Goal: Transaction & Acquisition: Purchase product/service

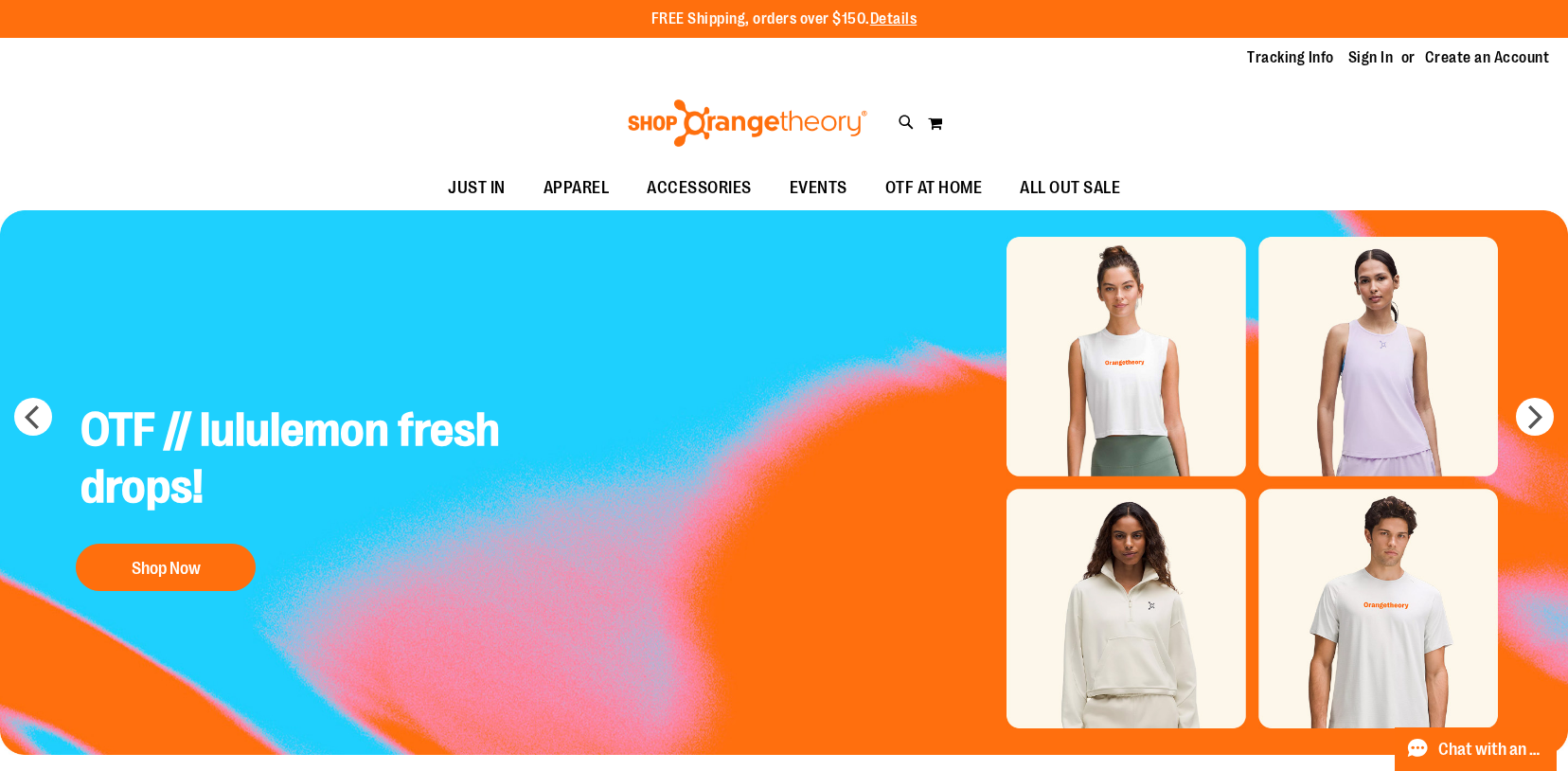
scroll to position [8, 0]
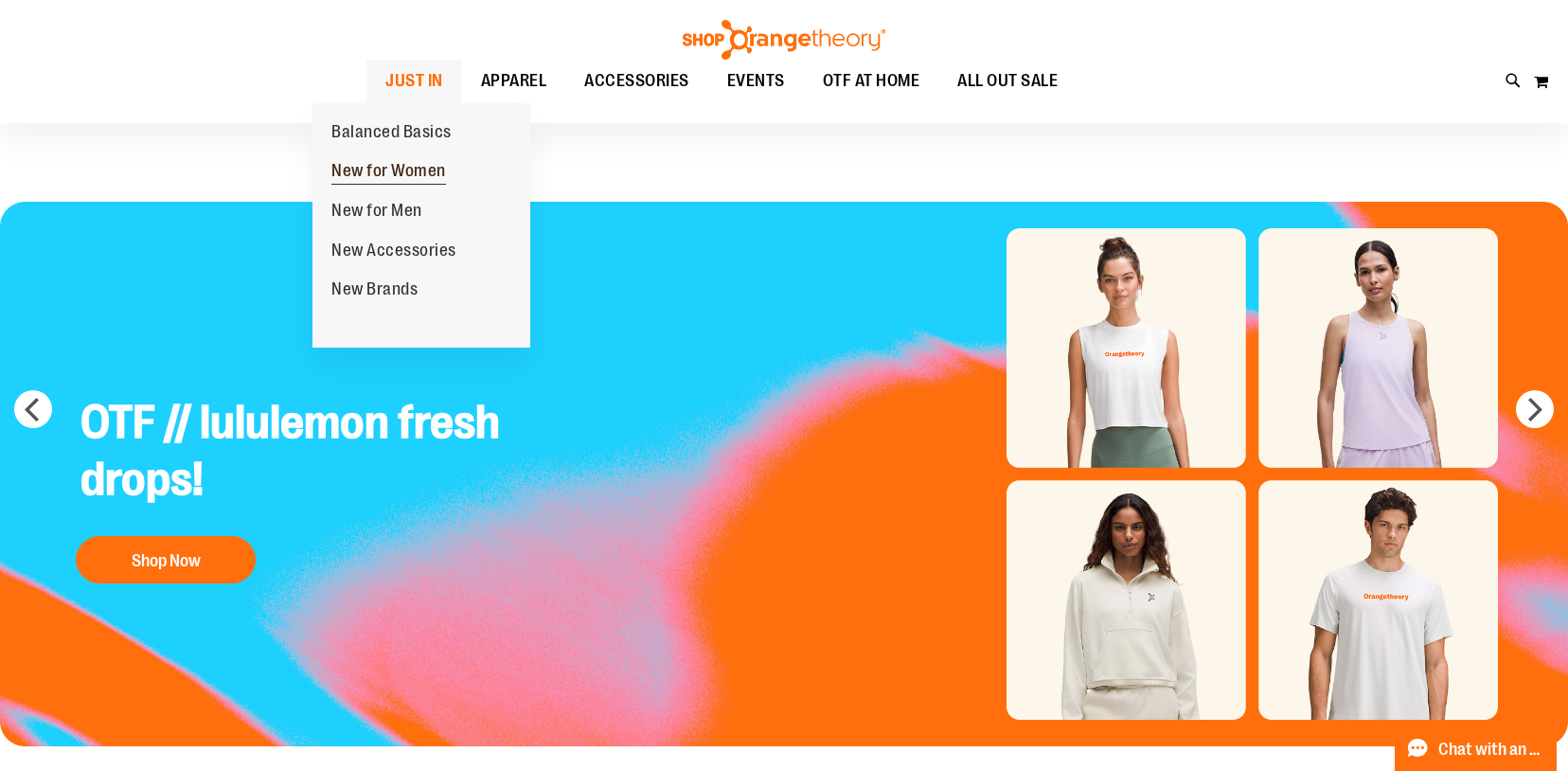
type input "**********"
click at [406, 166] on span "New for Women" at bounding box center [389, 173] width 114 height 24
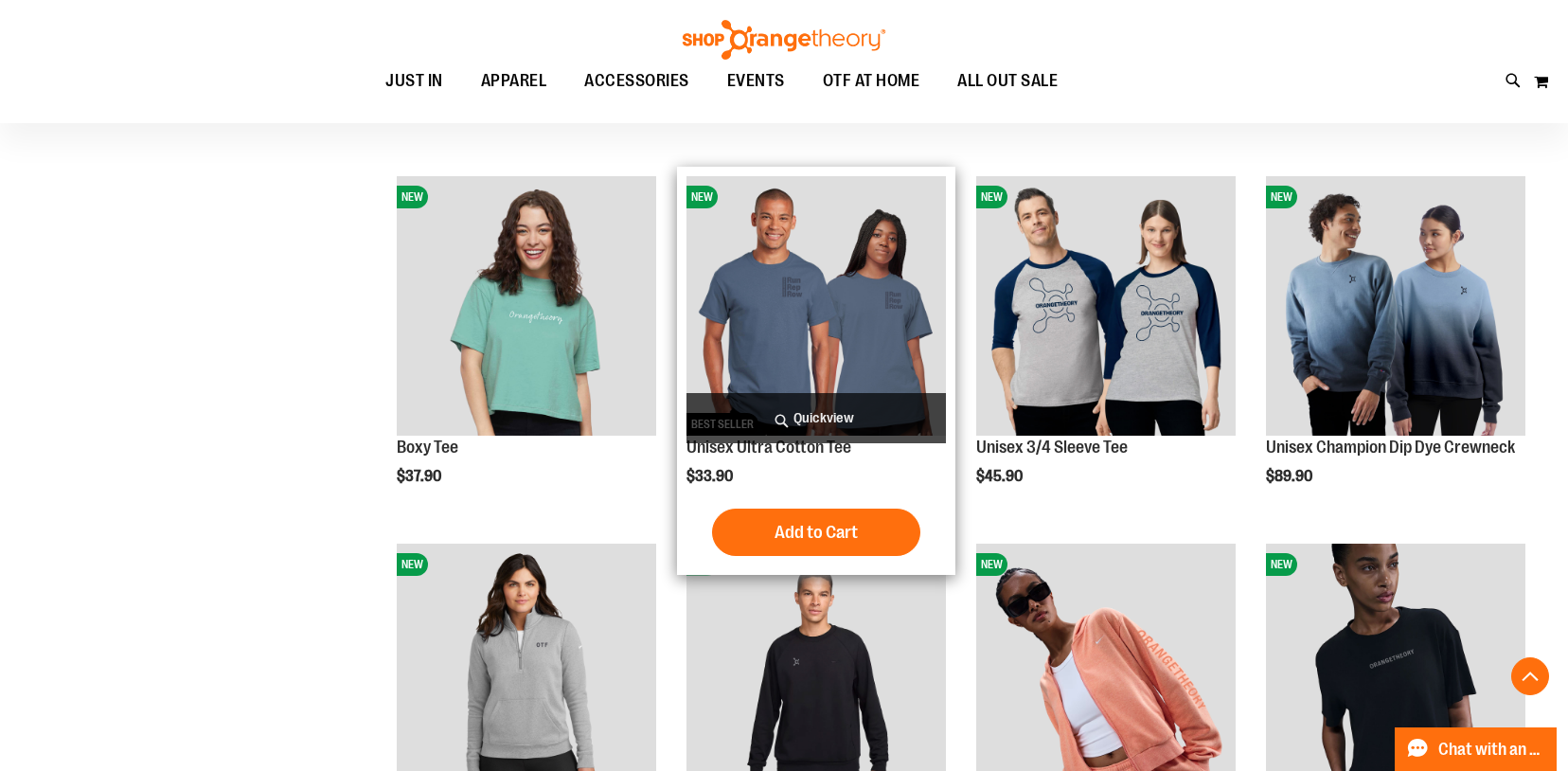
scroll to position [583, 0]
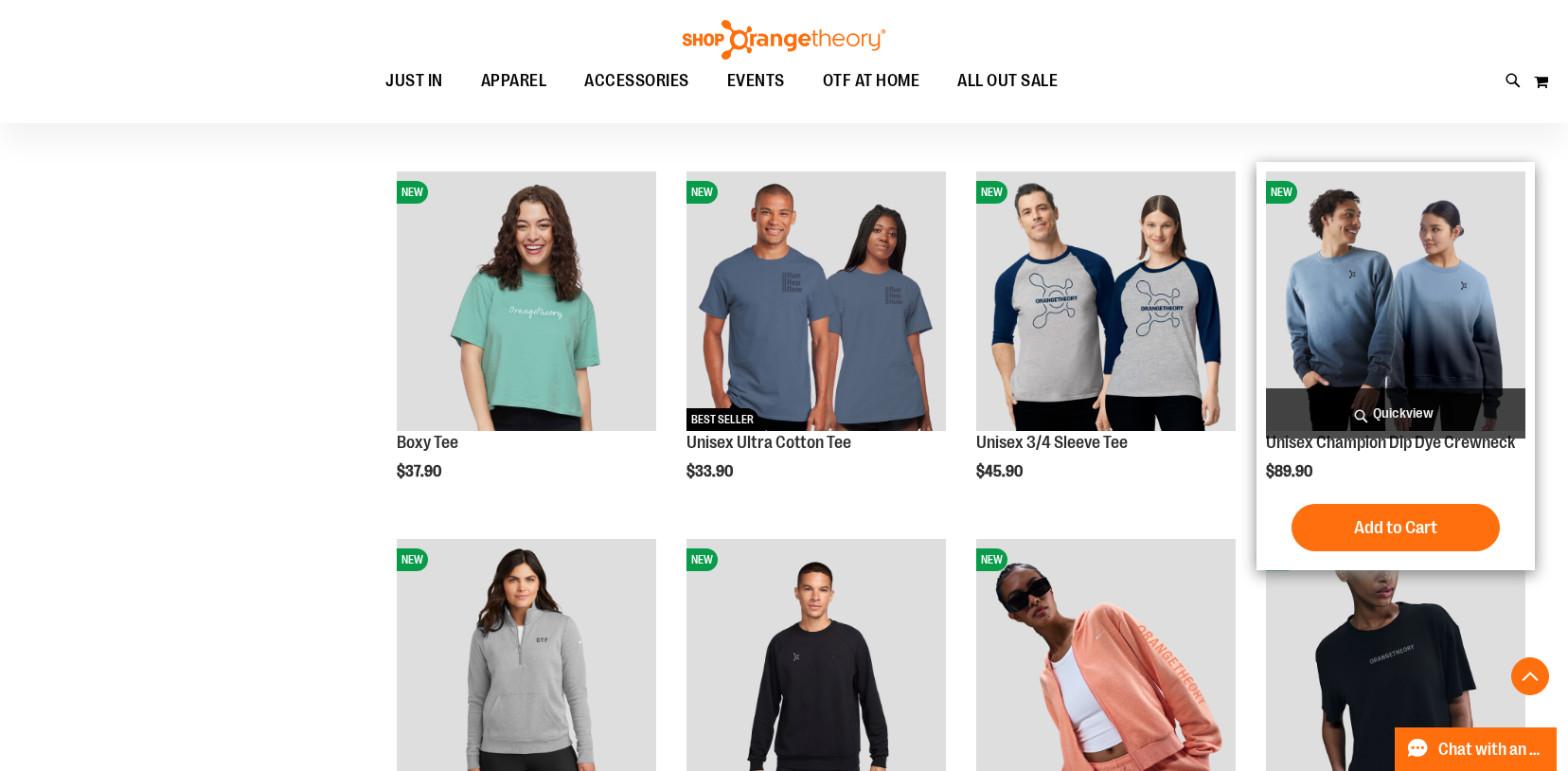
type input "**********"
click at [1402, 299] on img "product" at bounding box center [1395, 301] width 259 height 259
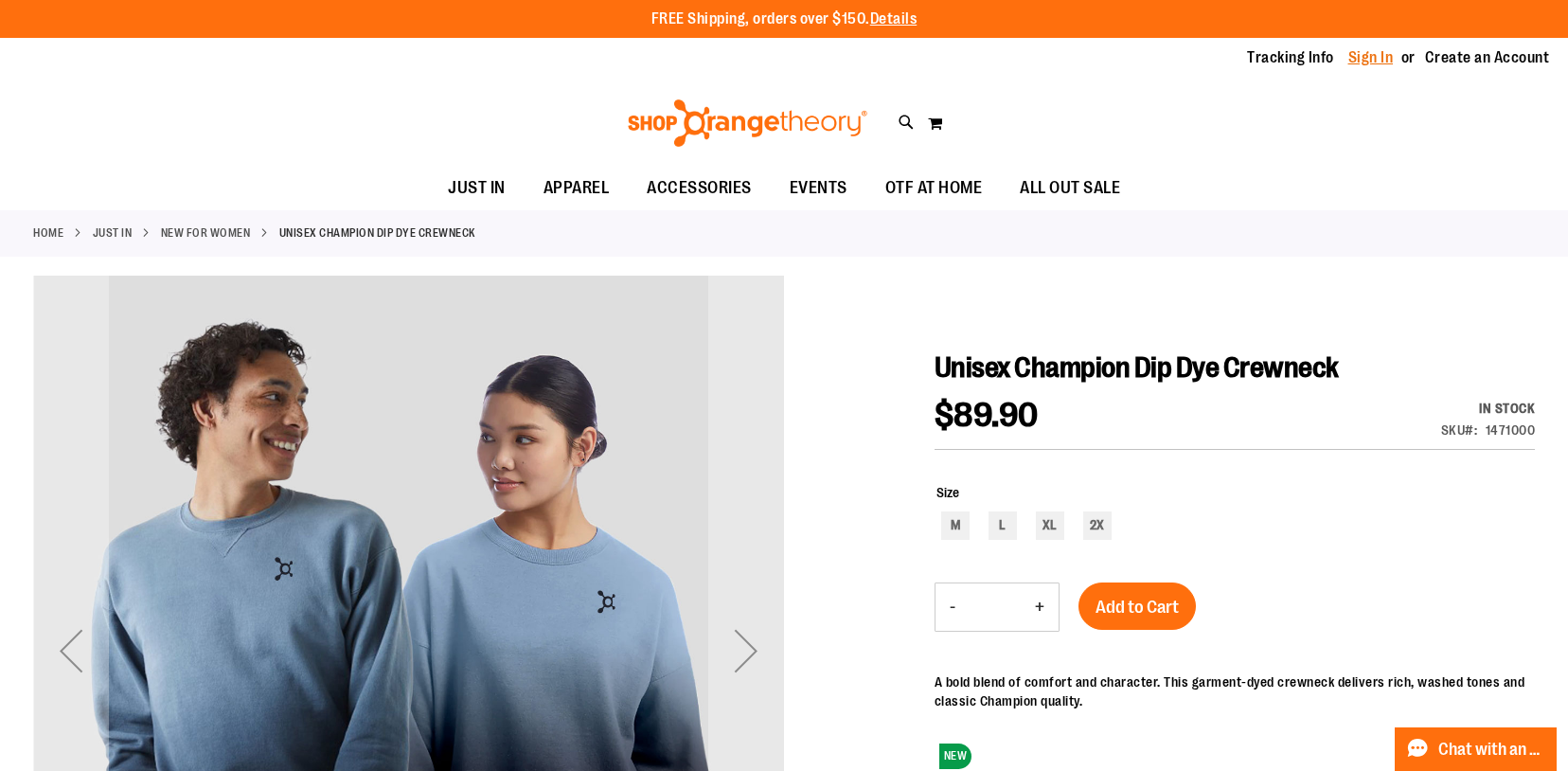
type input "**********"
click at [1366, 57] on link "Sign In" at bounding box center [1372, 57] width 45 height 21
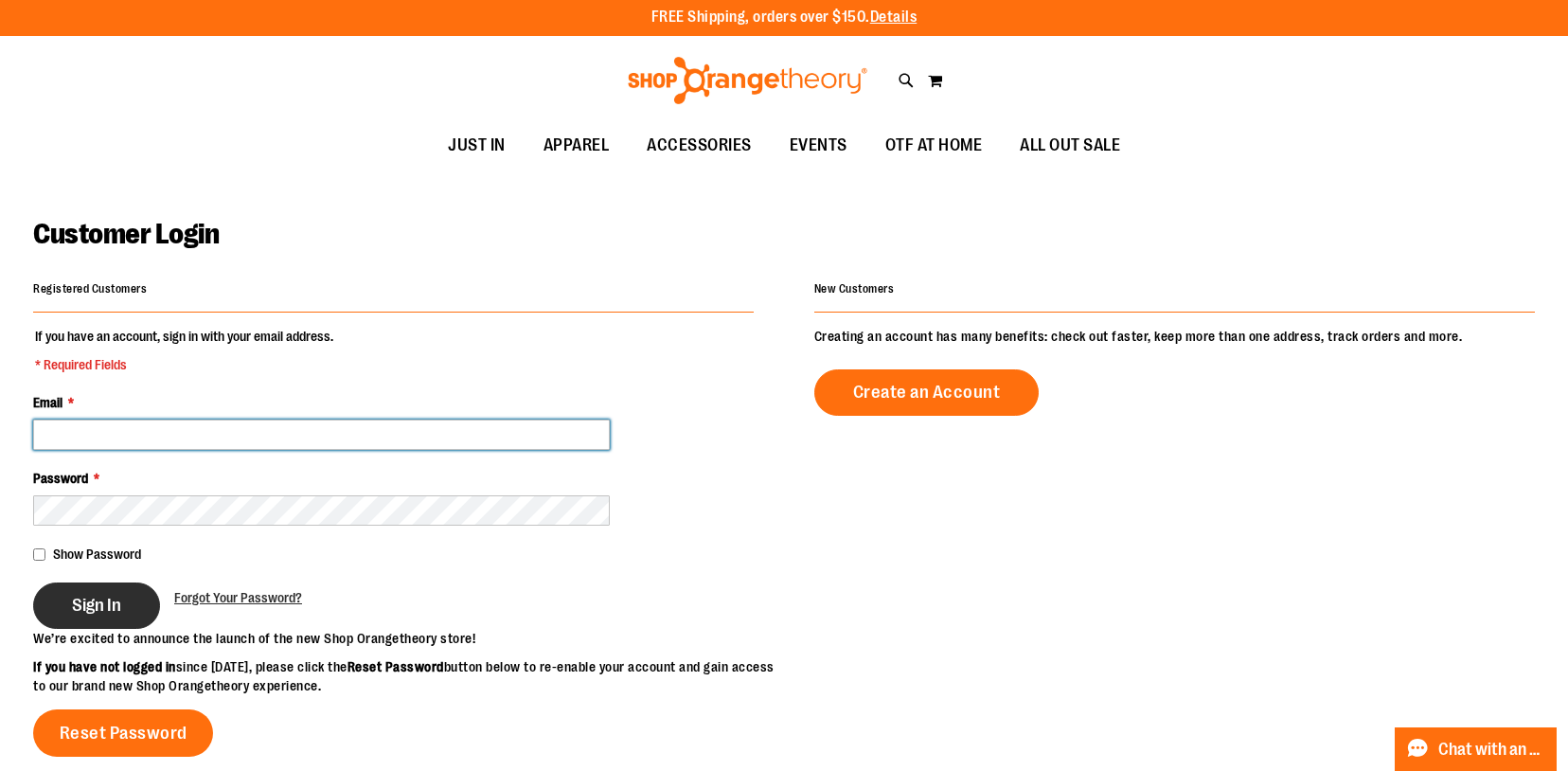
type input "**********"
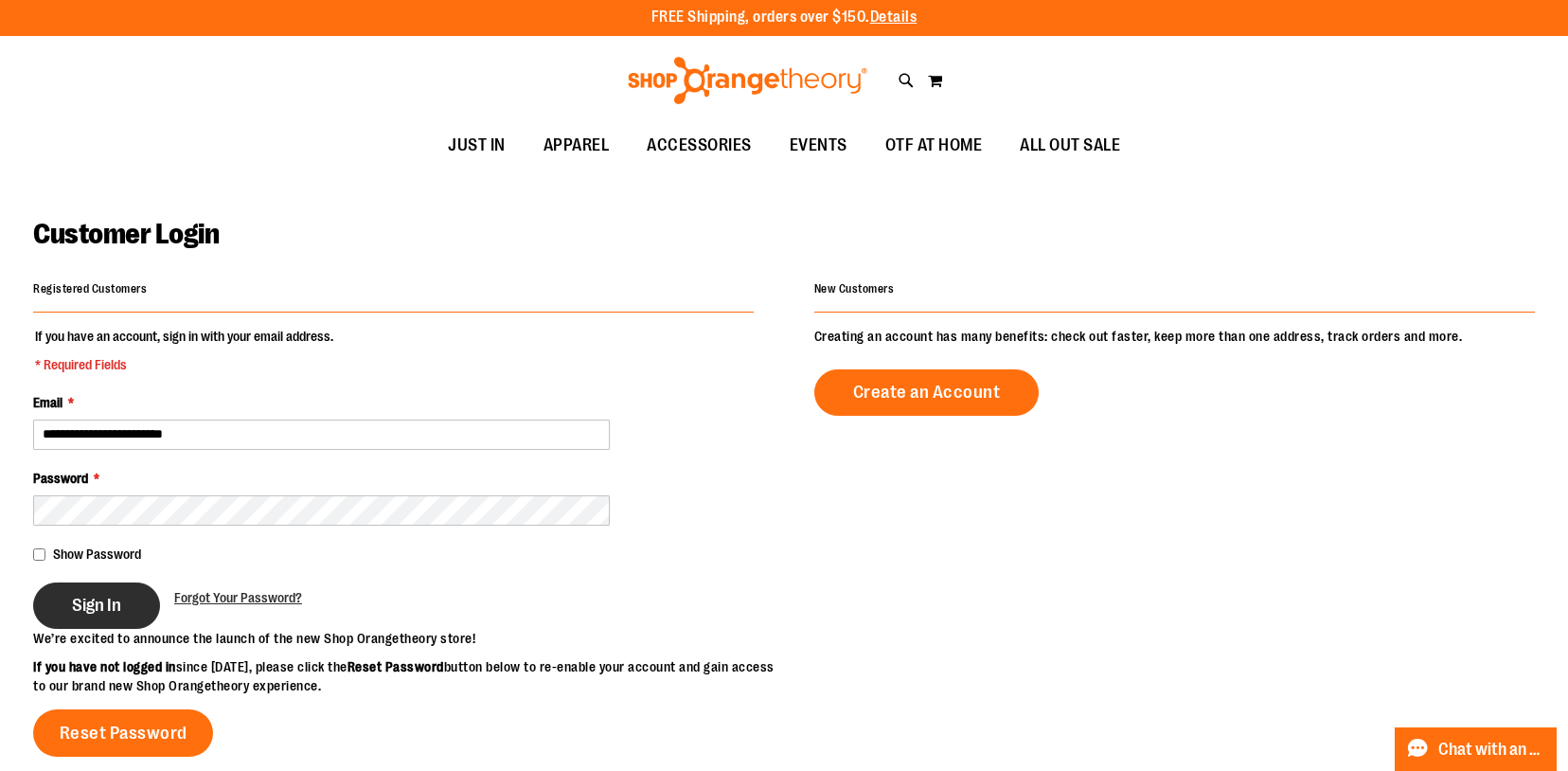
type input "**********"
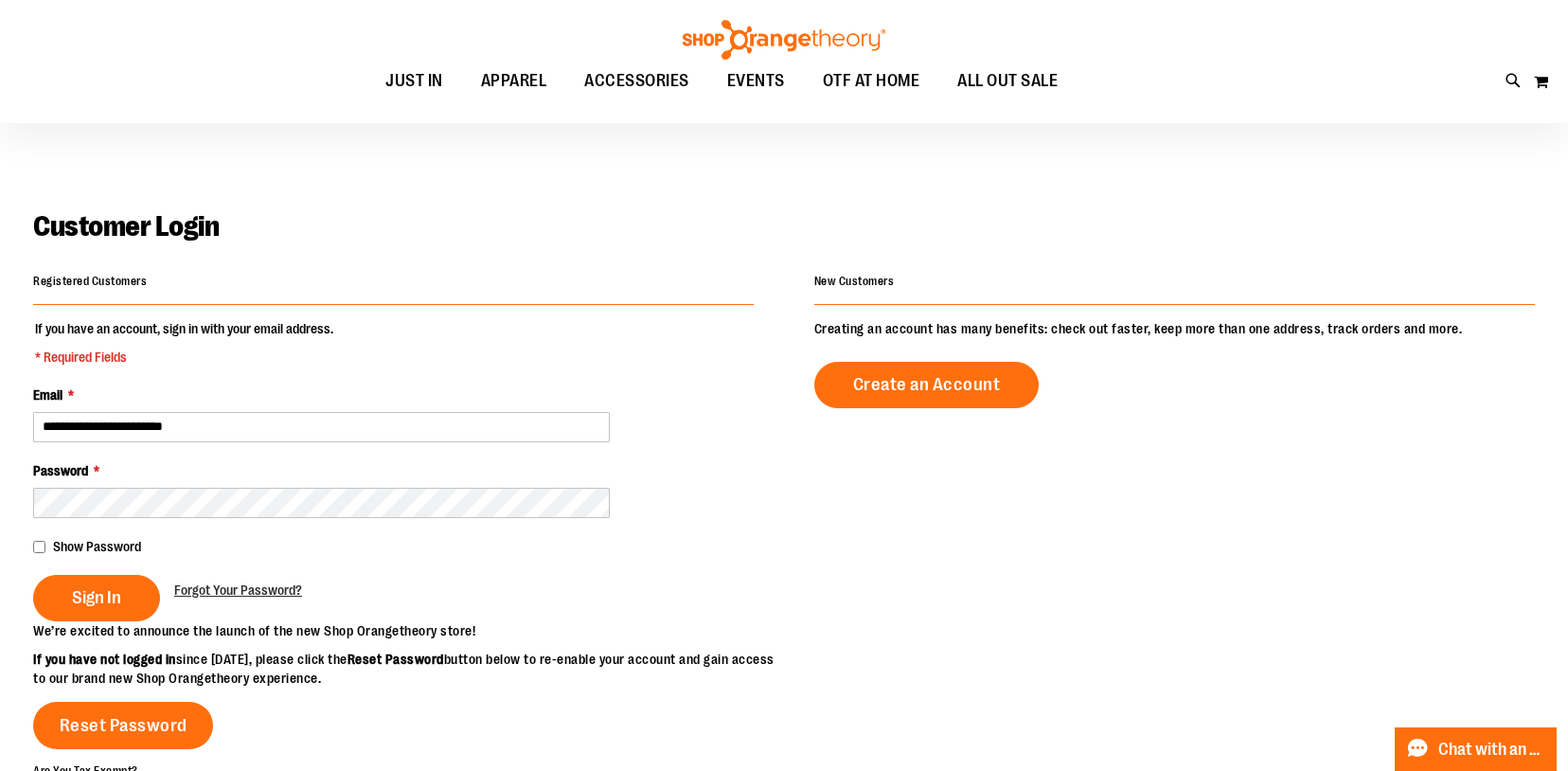
click at [95, 621] on fieldset "**********" at bounding box center [393, 470] width 721 height 302
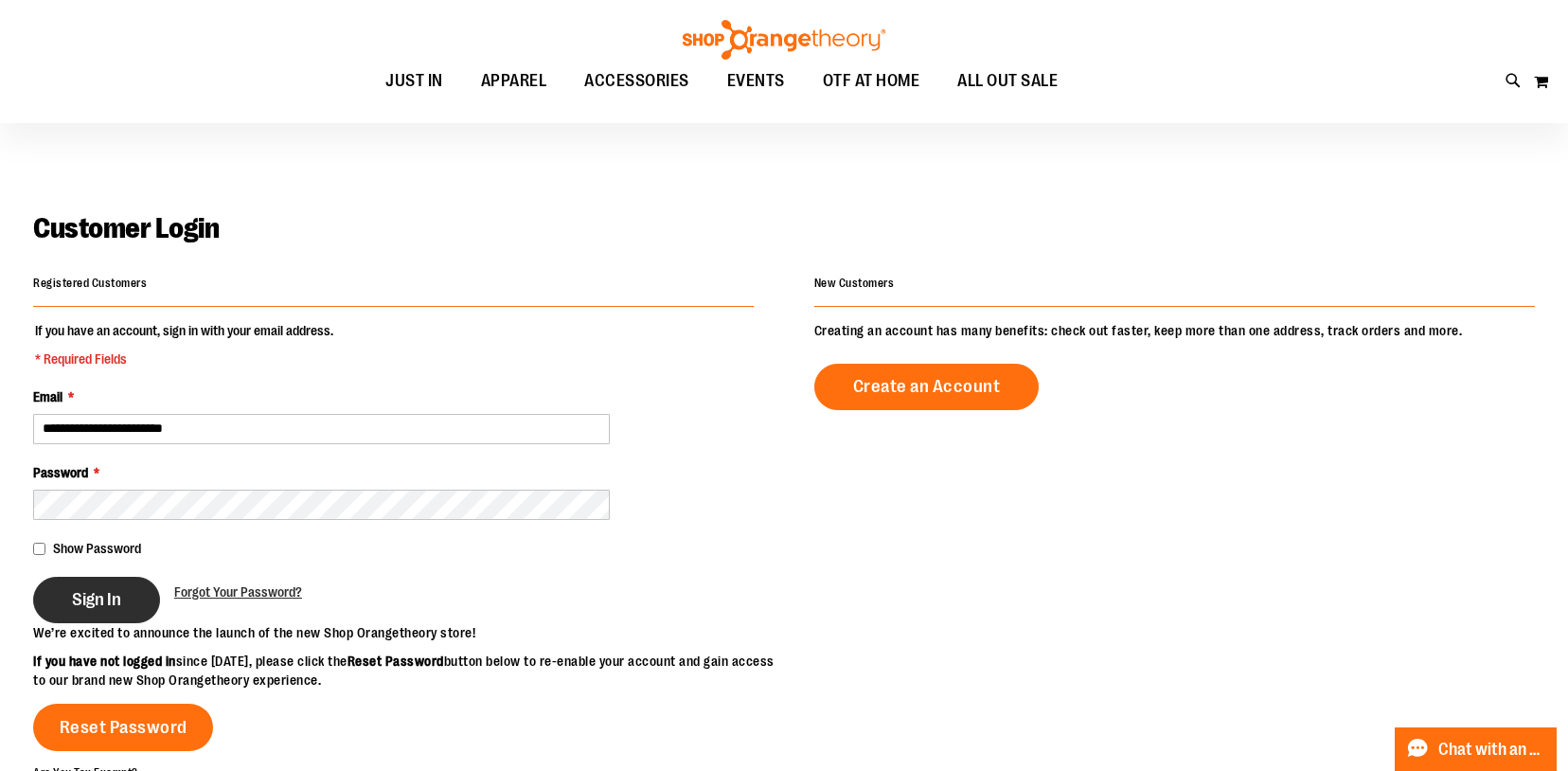
click at [93, 599] on span "Sign In" at bounding box center [97, 598] width 49 height 21
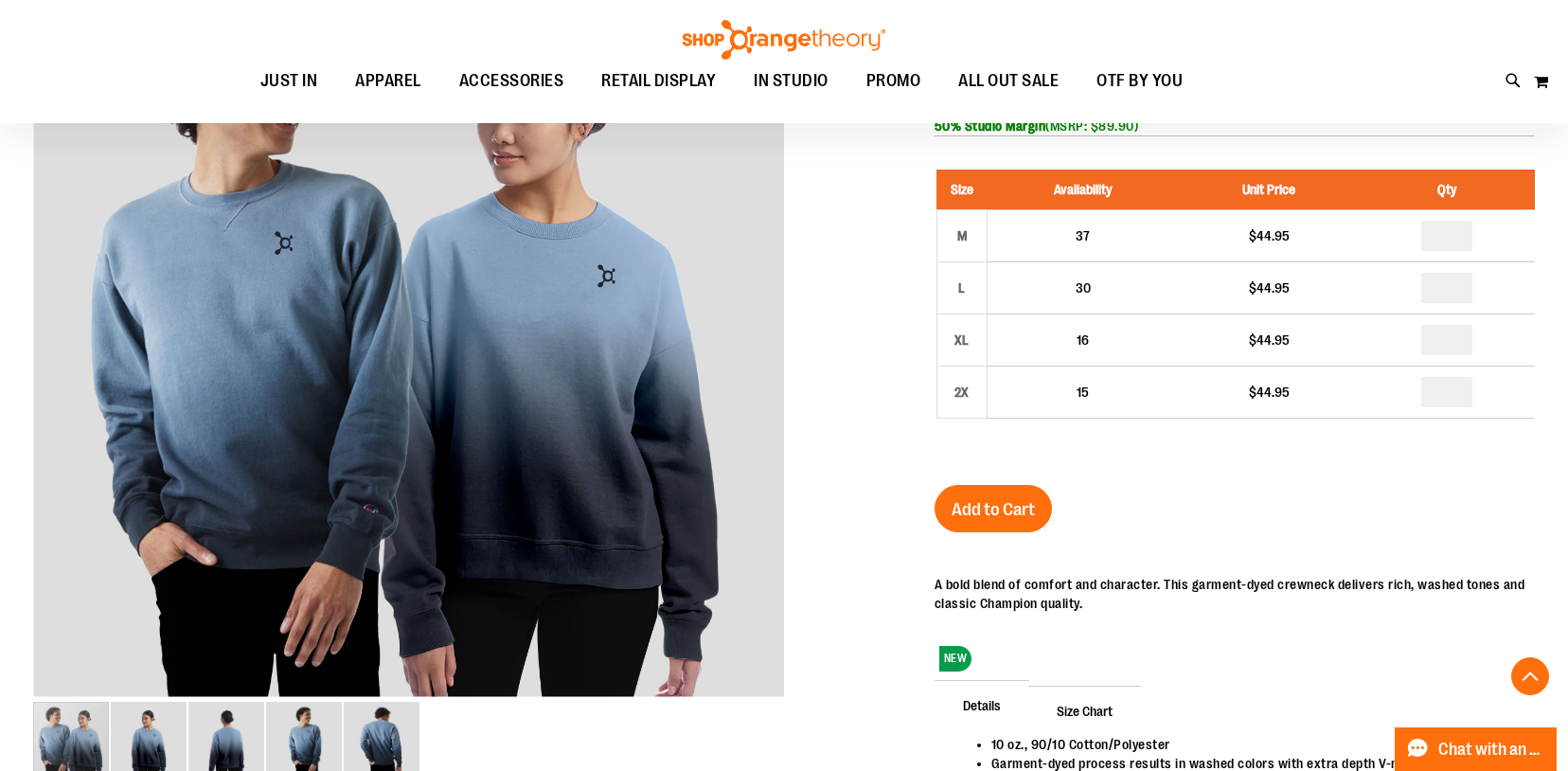
scroll to position [327, 0]
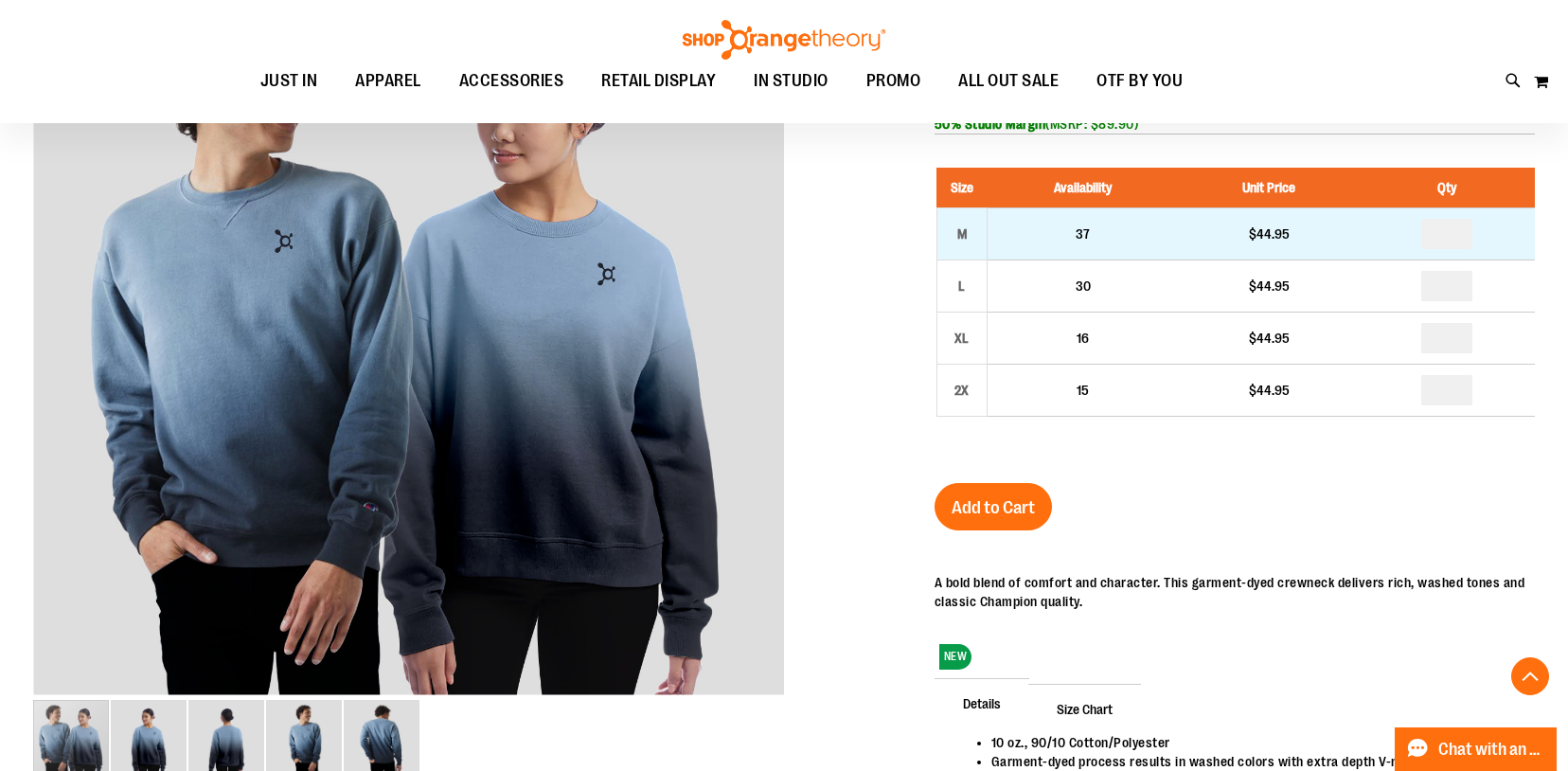
type input "**********"
click at [1455, 241] on input "number" at bounding box center [1448, 234] width 51 height 31
type input "*"
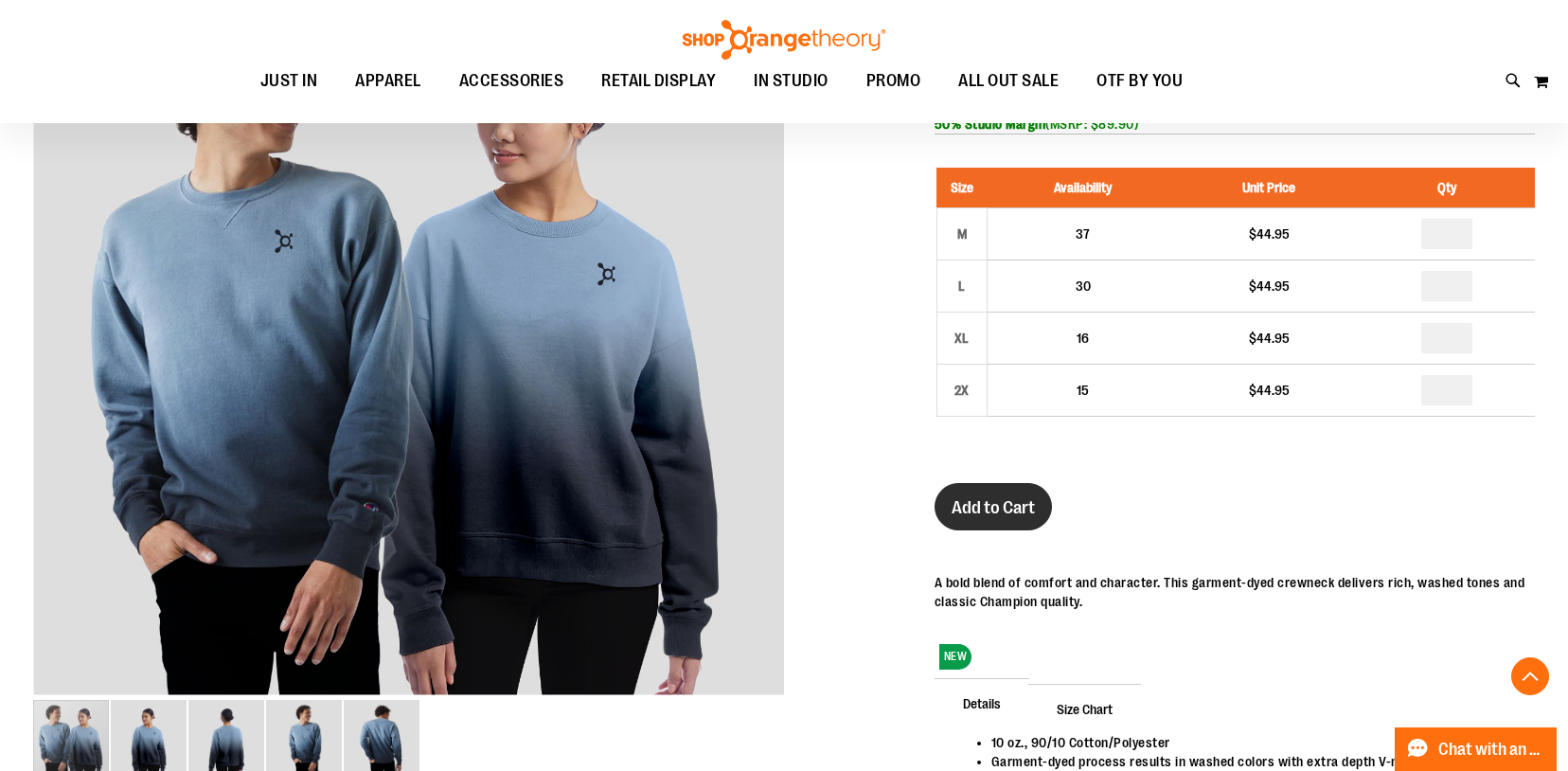
click at [1008, 509] on span "Add to Cart" at bounding box center [993, 507] width 84 height 21
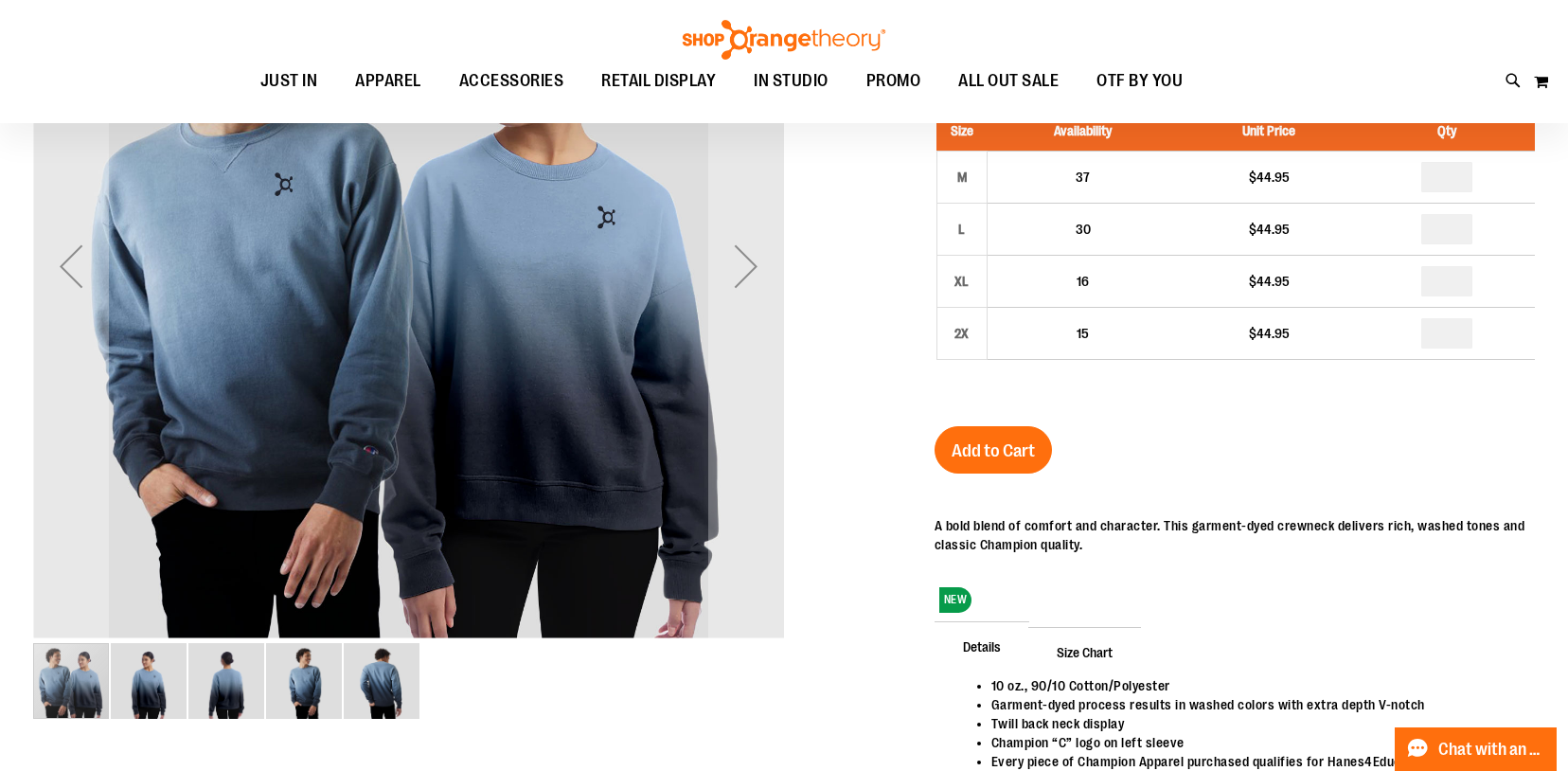
scroll to position [248, 0]
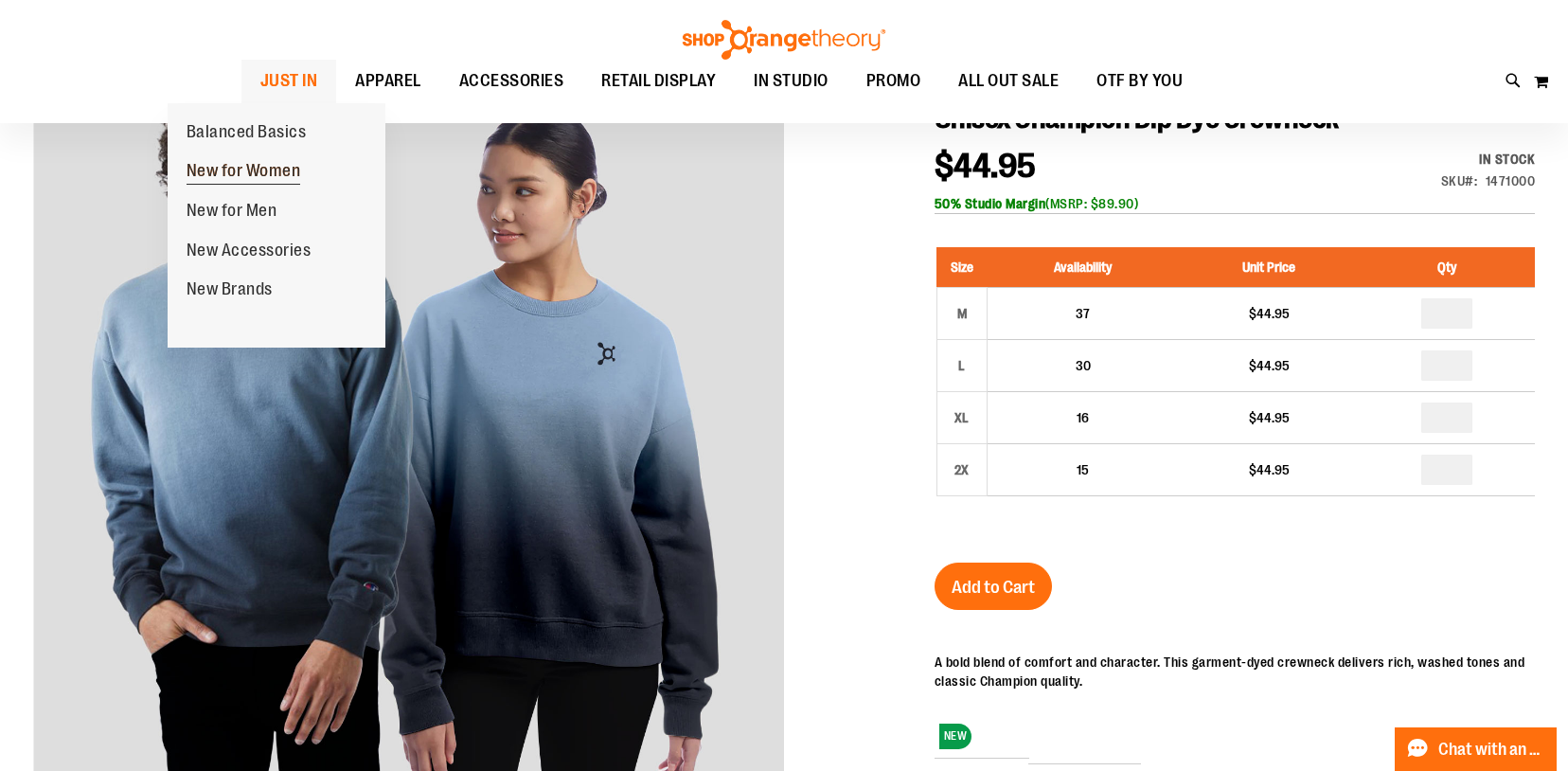
click at [244, 174] on span "New for Women" at bounding box center [244, 173] width 114 height 24
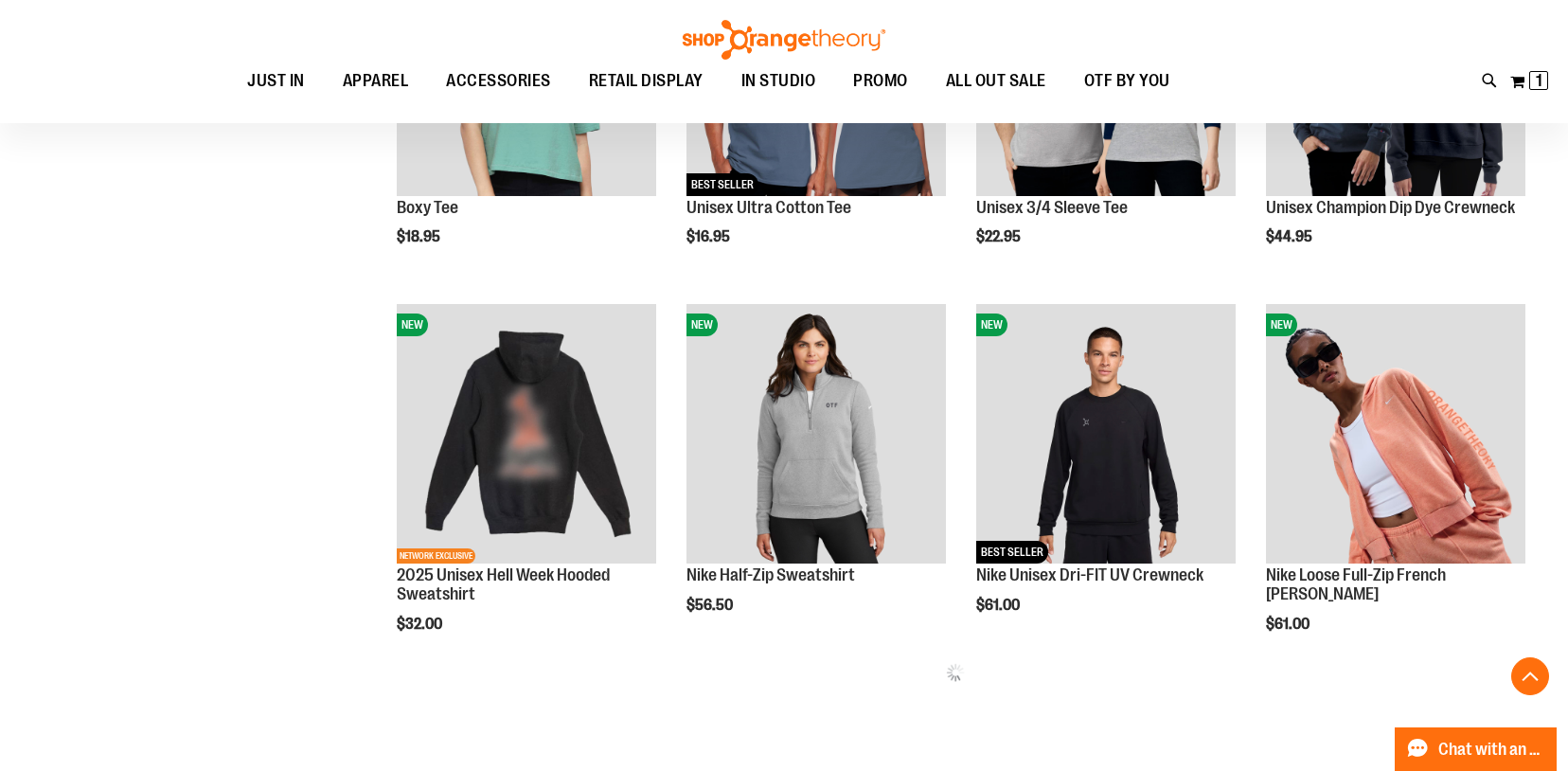
scroll to position [819, 0]
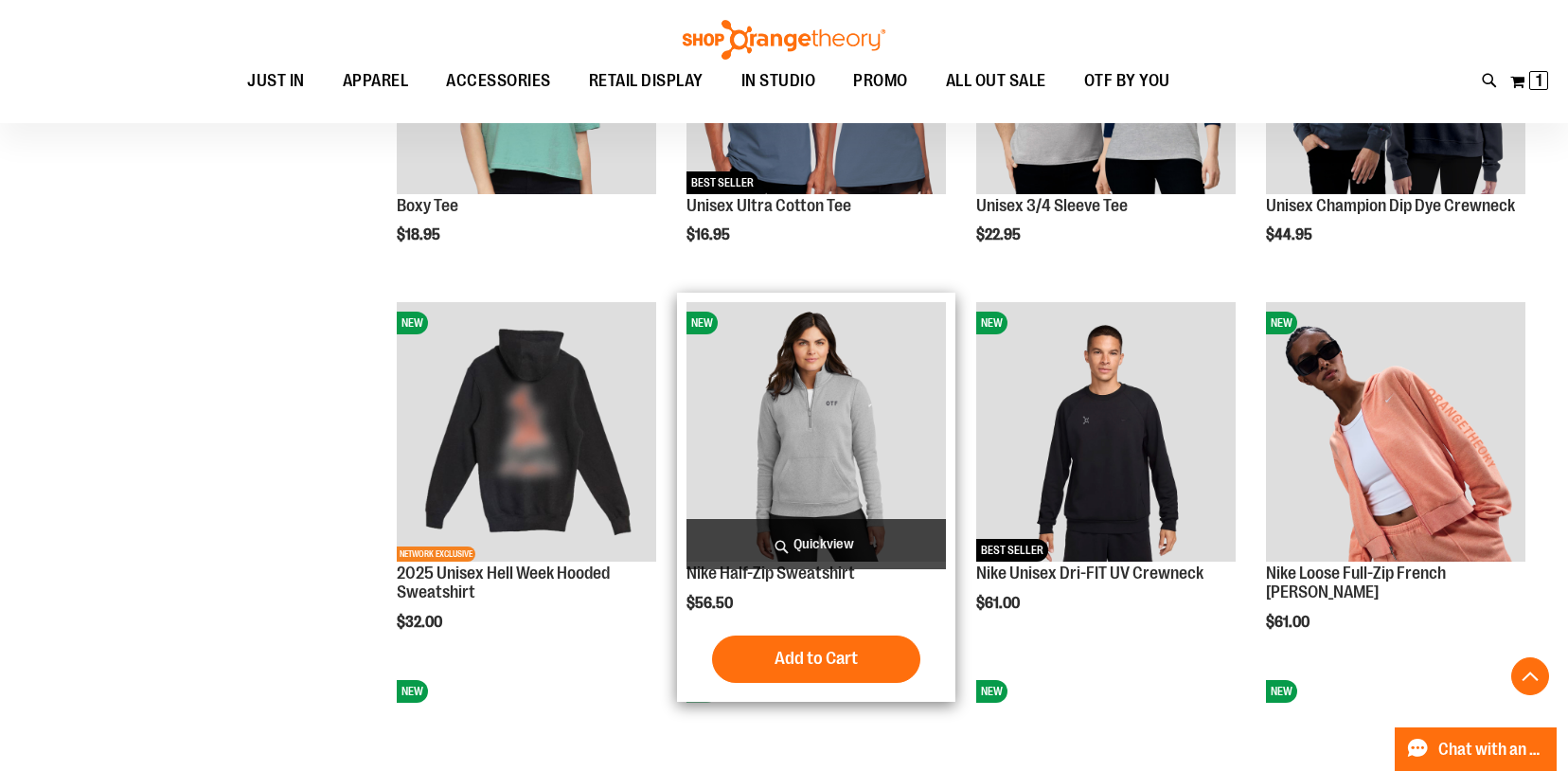
type input "**********"
click at [843, 452] on img "product" at bounding box center [816, 431] width 259 height 259
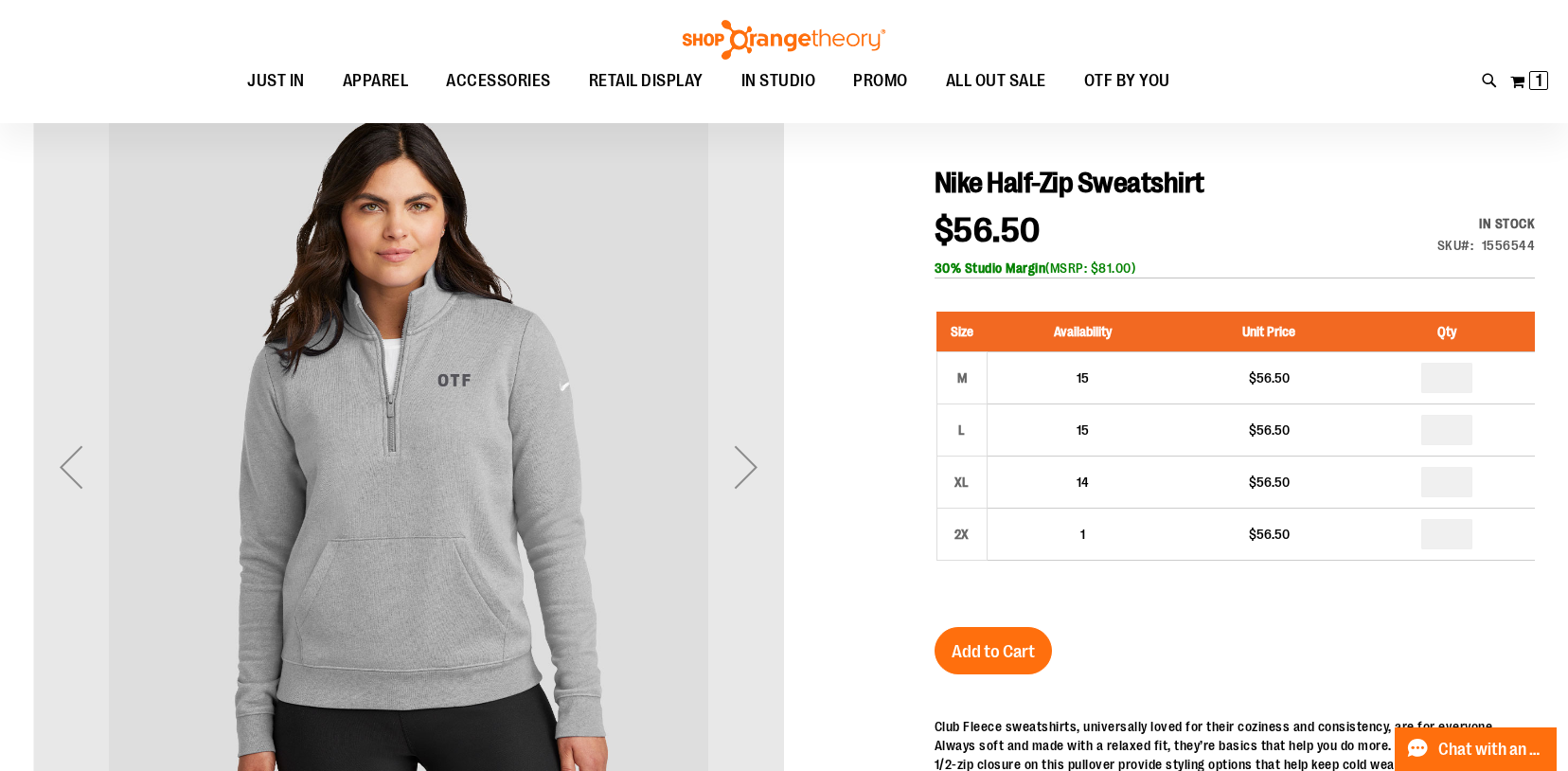
scroll to position [184, 0]
type input "**********"
click at [758, 462] on div "Next" at bounding box center [746, 465] width 76 height 76
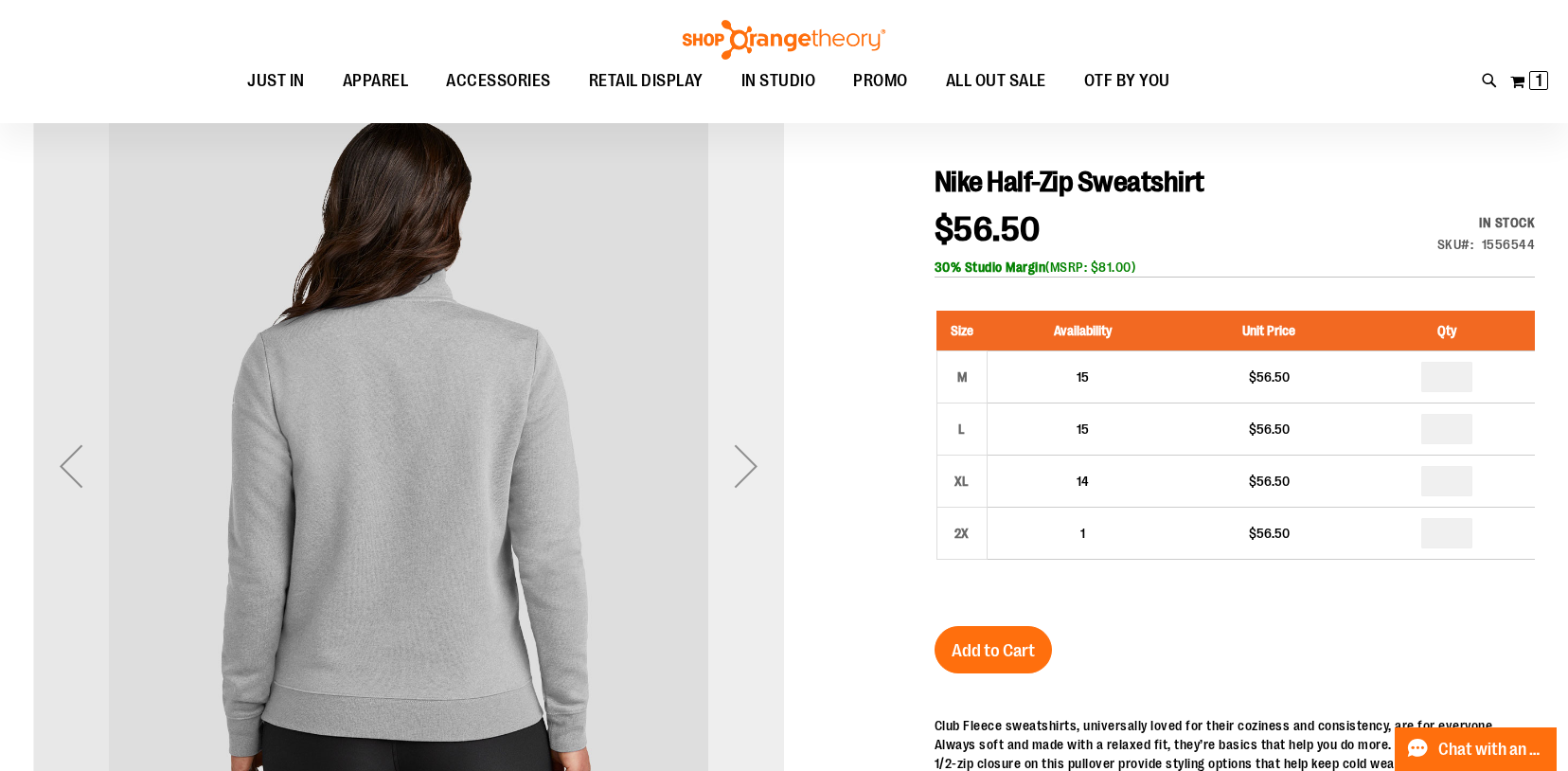
click at [748, 462] on div "Next" at bounding box center [746, 465] width 76 height 76
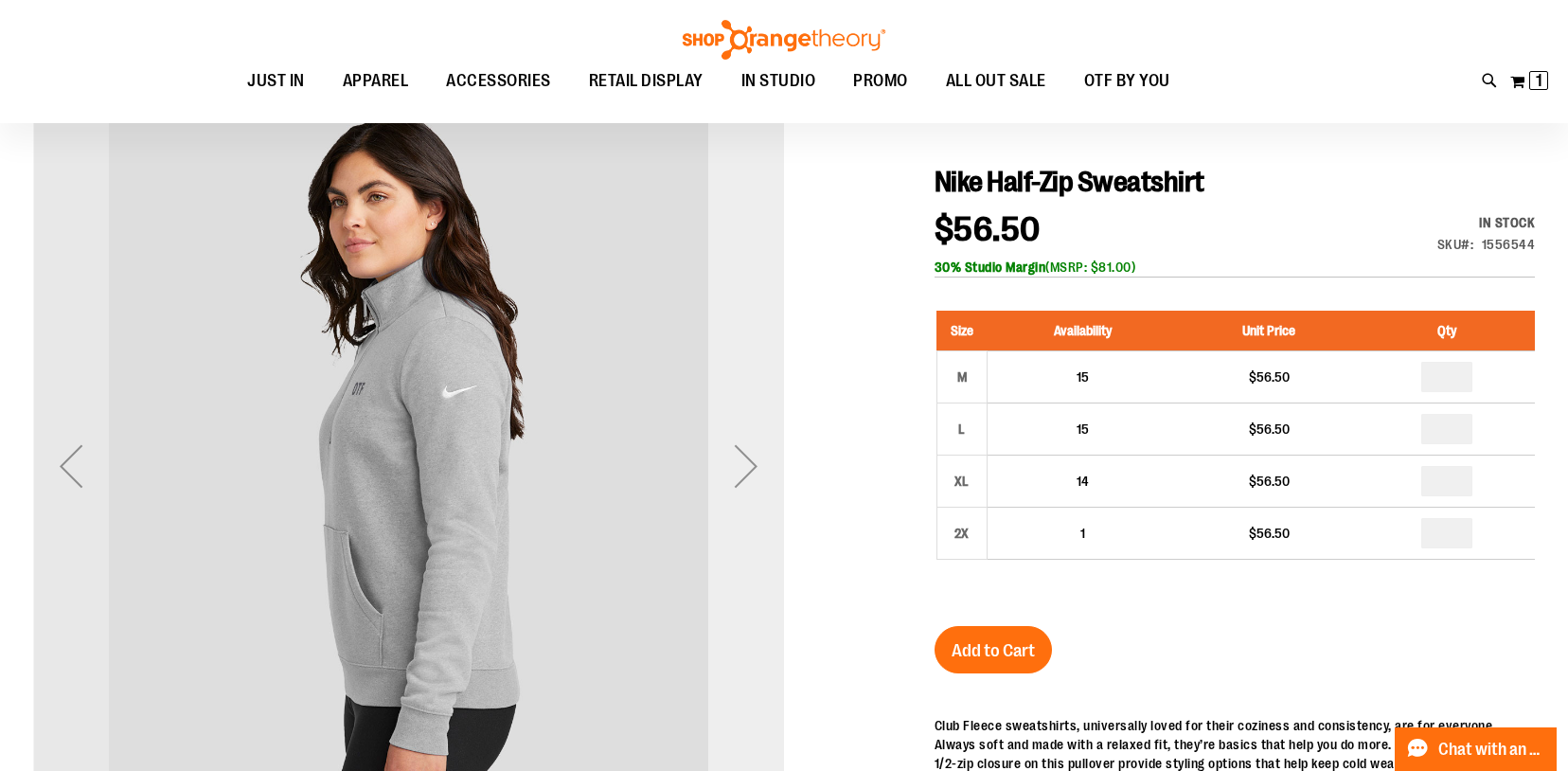
click at [748, 462] on div "Next" at bounding box center [746, 465] width 76 height 76
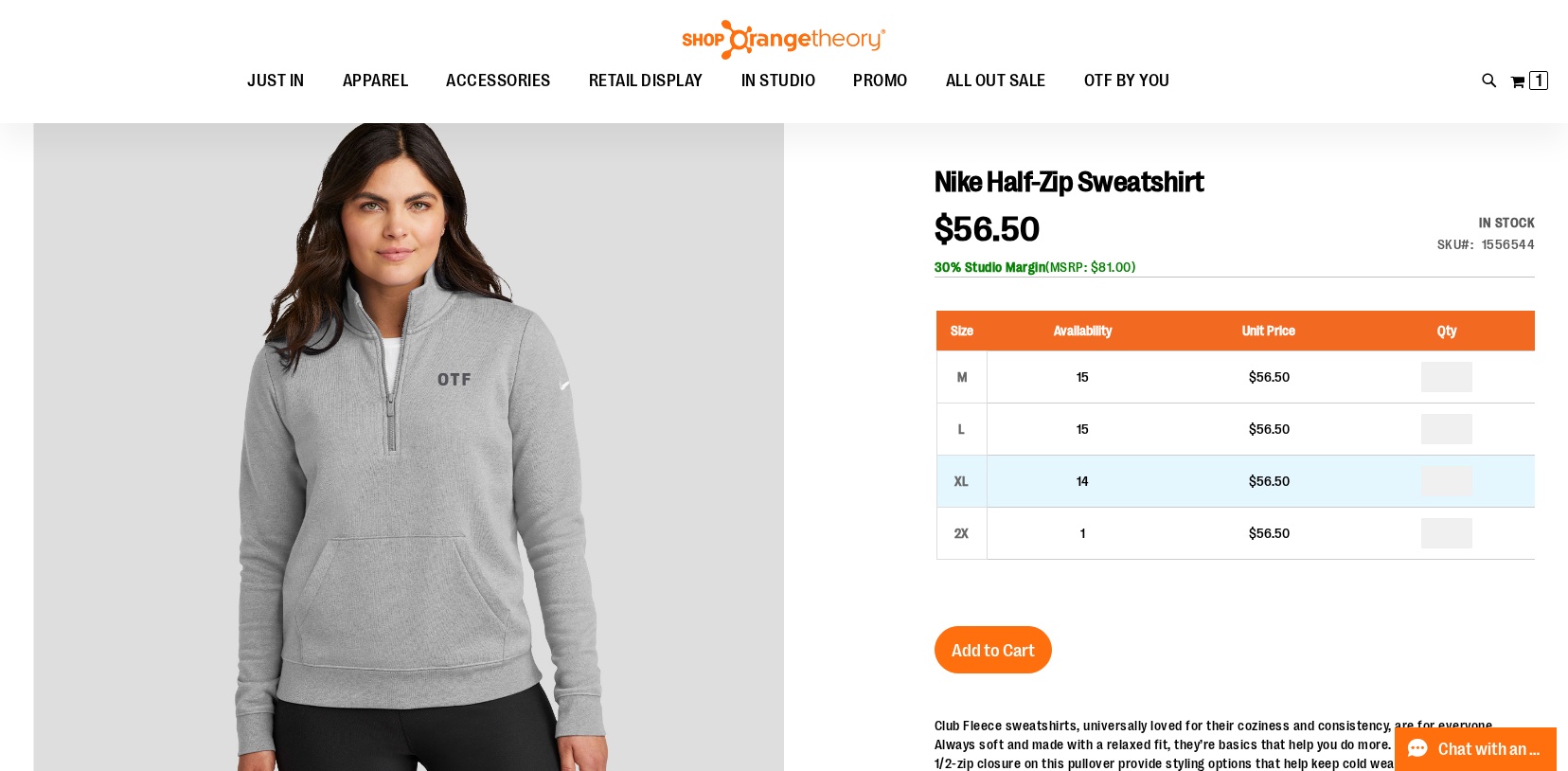
scroll to position [191, 0]
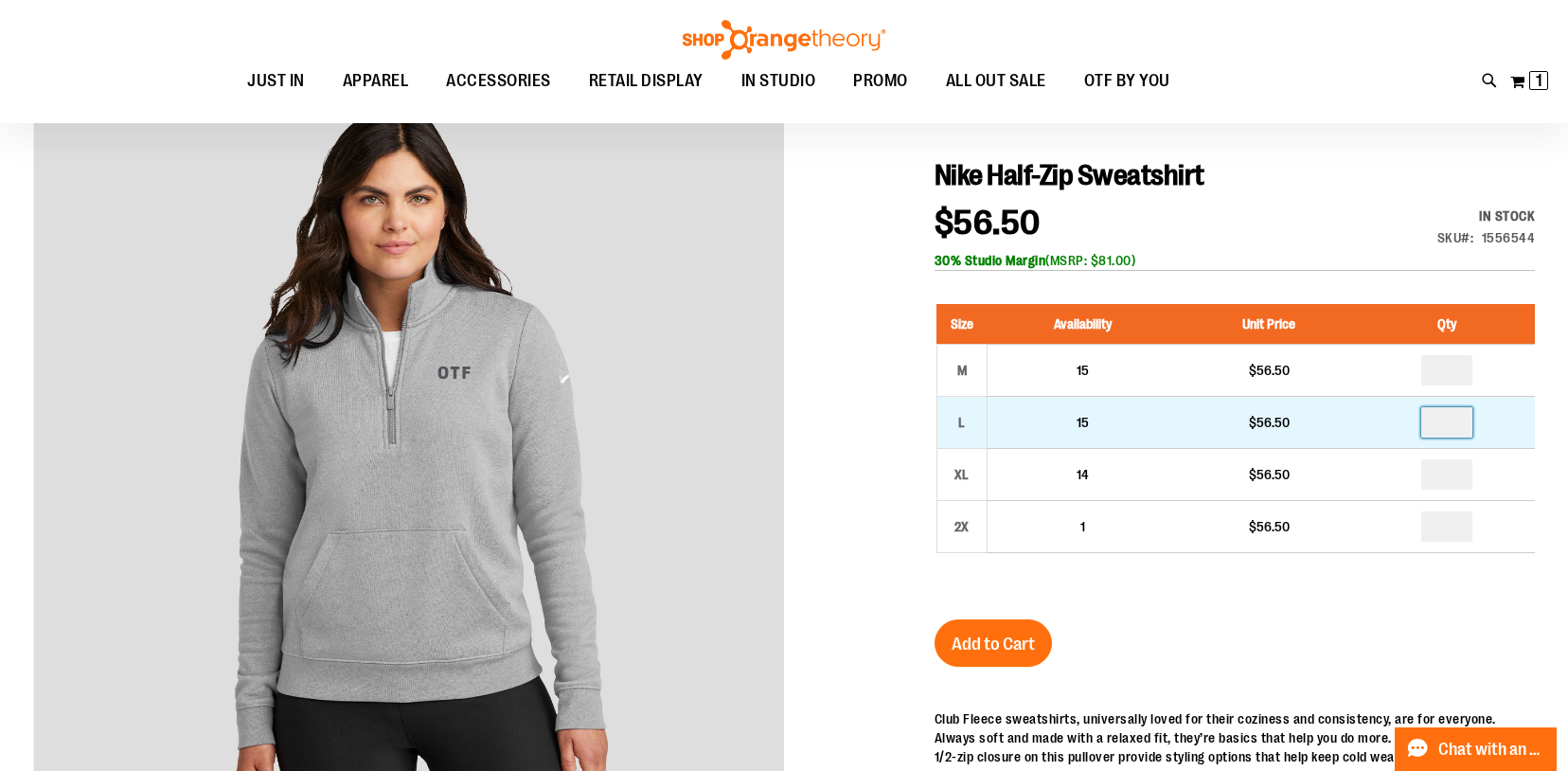
click at [1463, 430] on input "number" at bounding box center [1448, 422] width 51 height 31
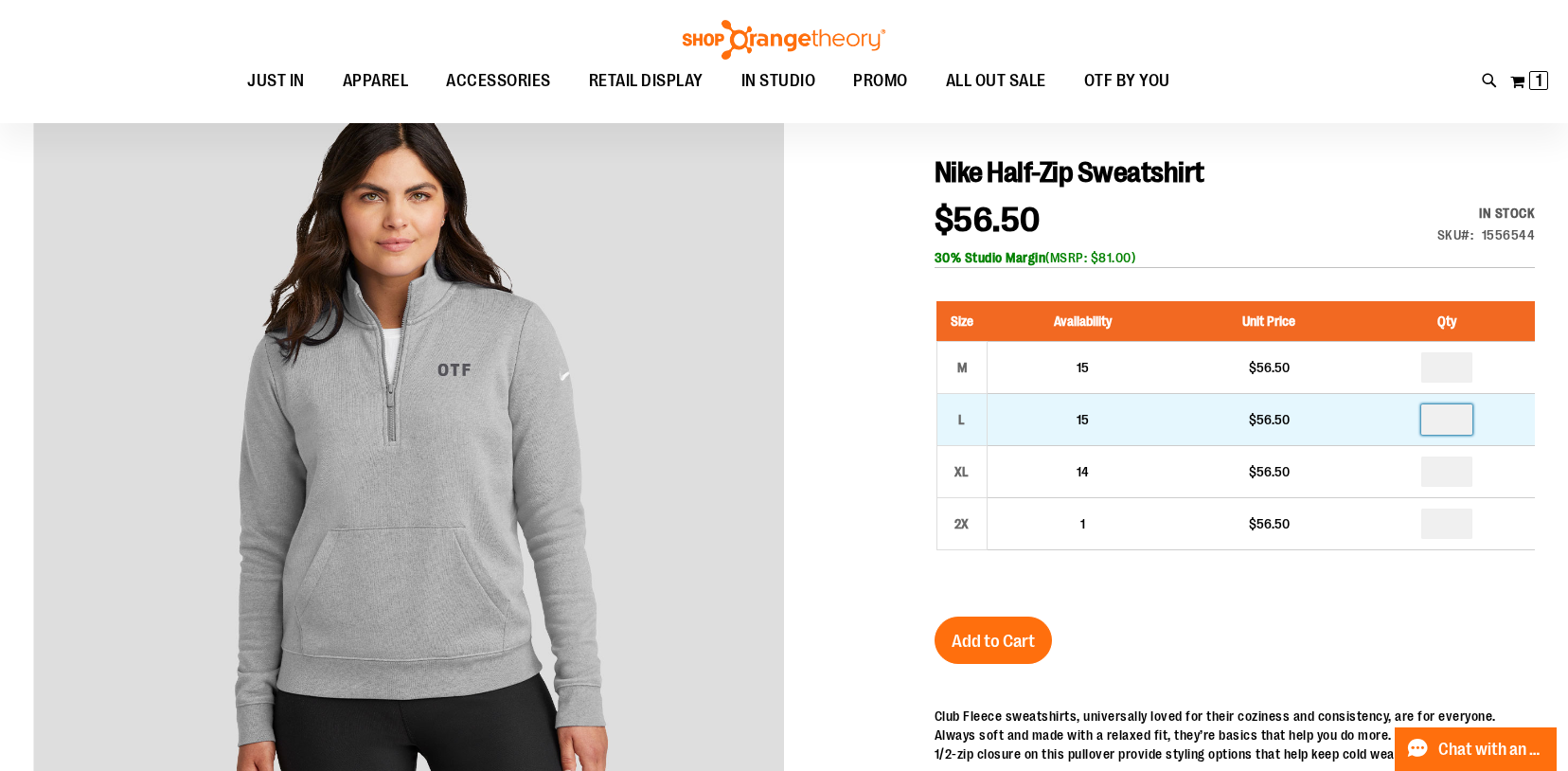
type input "*"
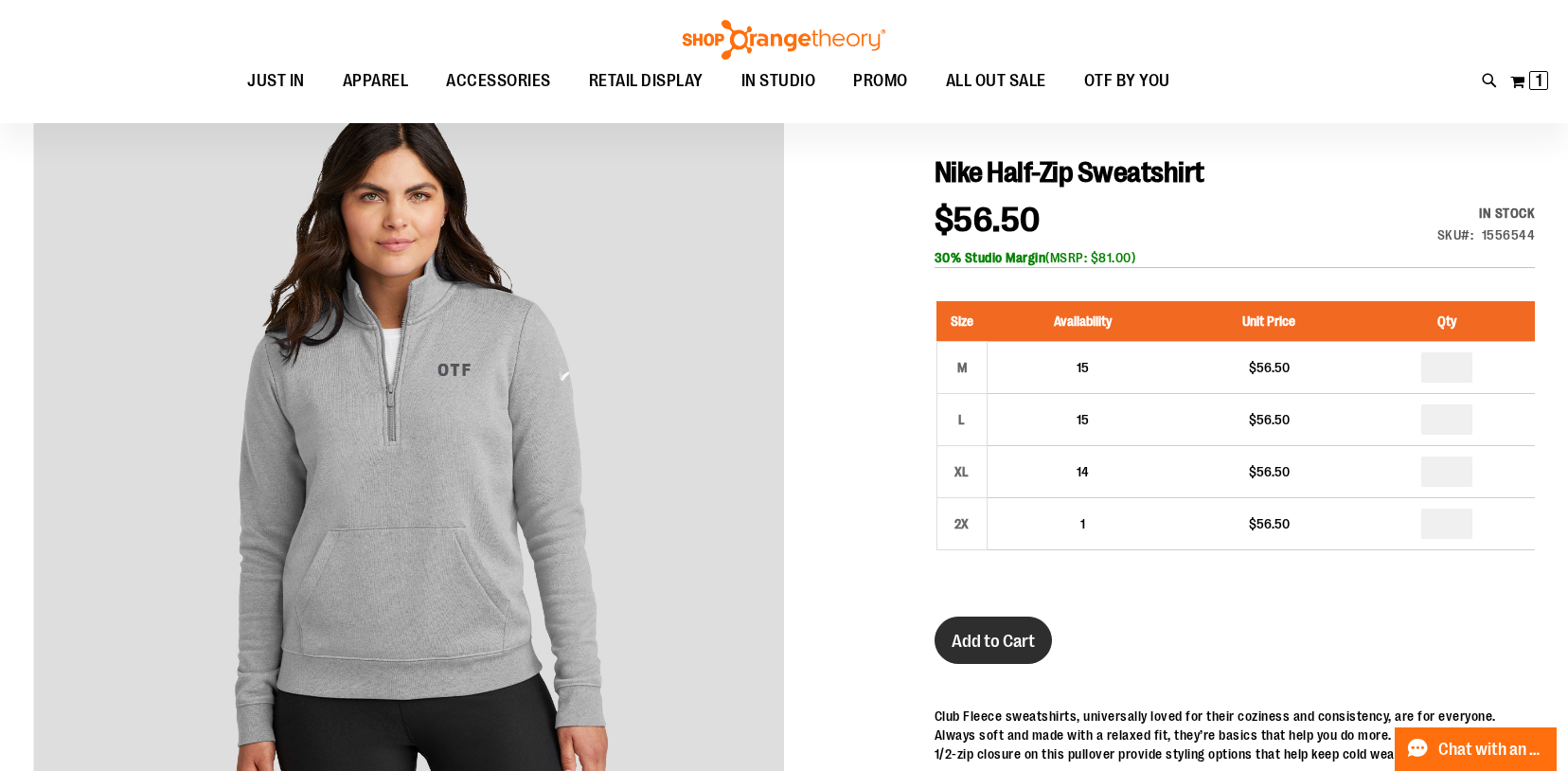
click at [1019, 651] on span "Add to Cart" at bounding box center [993, 641] width 84 height 21
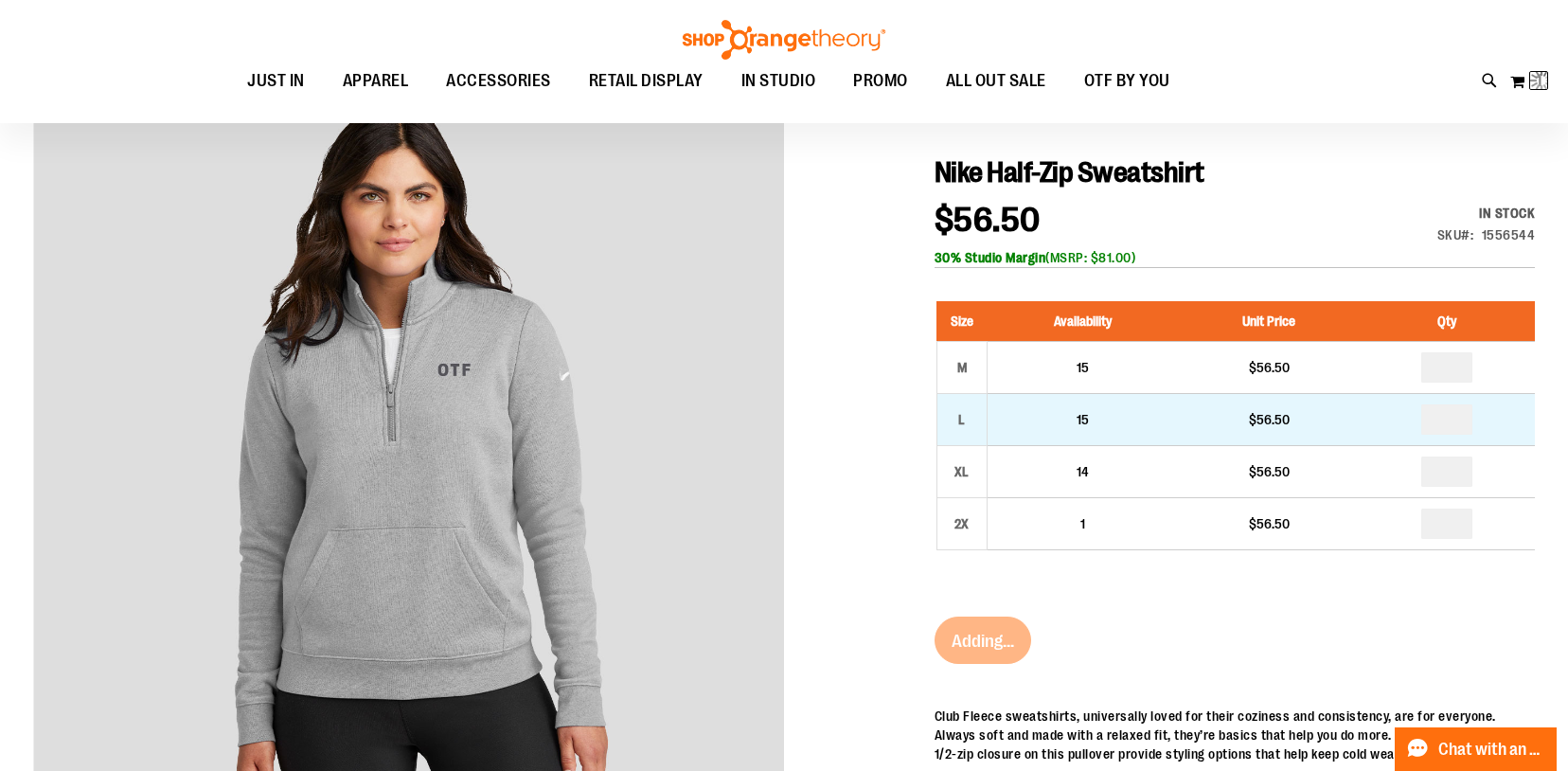
scroll to position [223, 0]
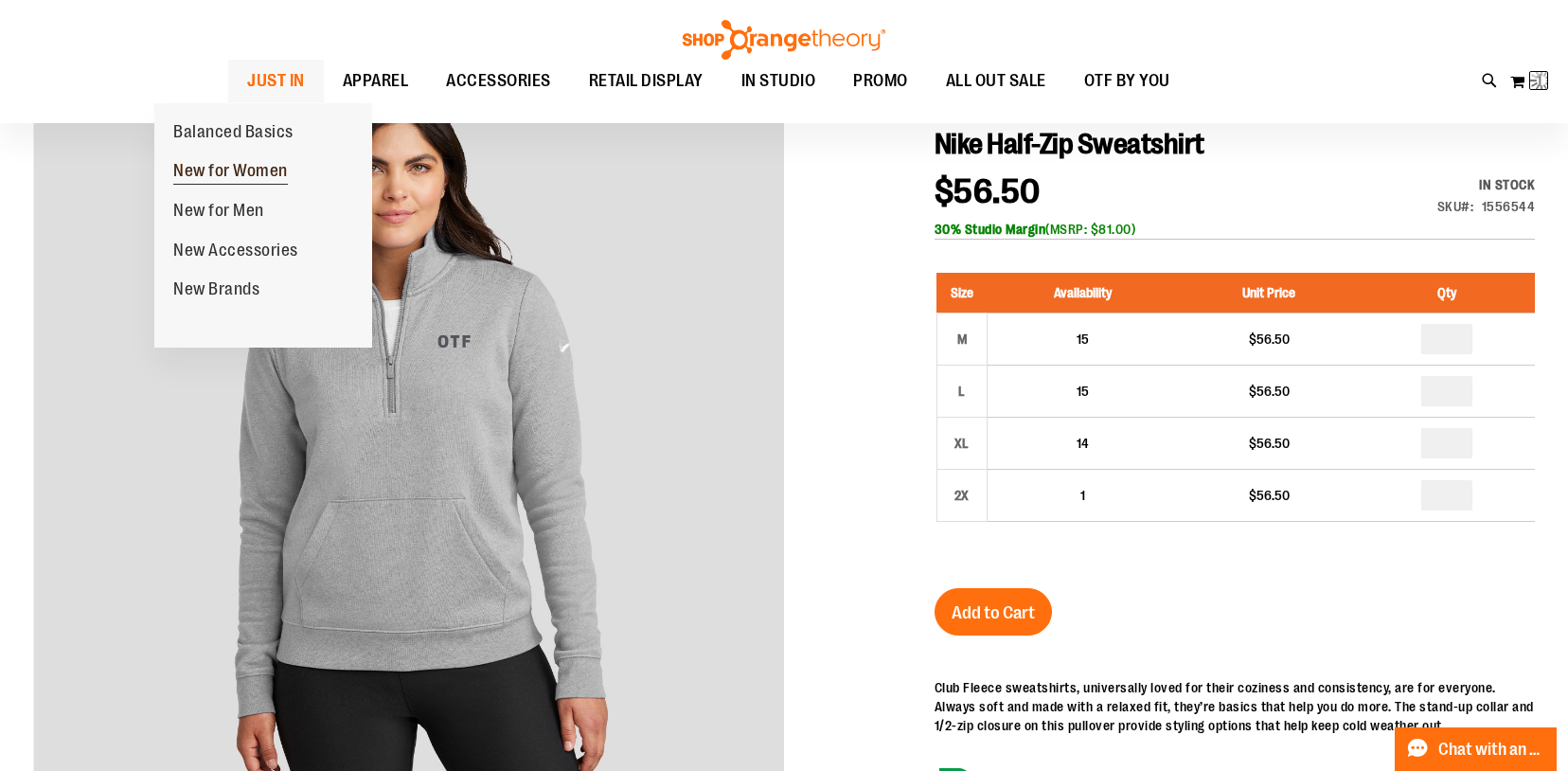
click at [217, 173] on span "New for Women" at bounding box center [231, 173] width 114 height 24
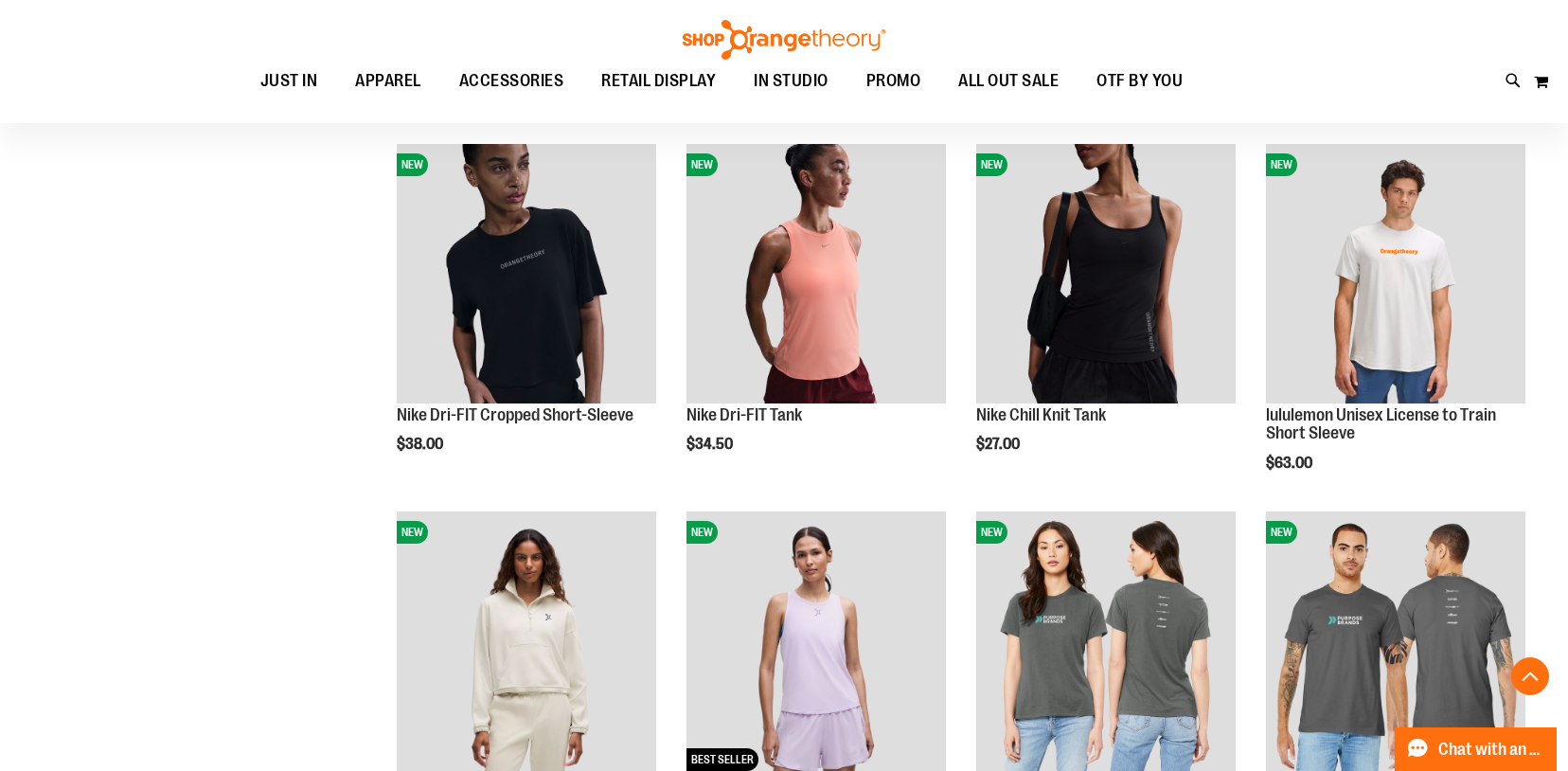
scroll to position [1333, 0]
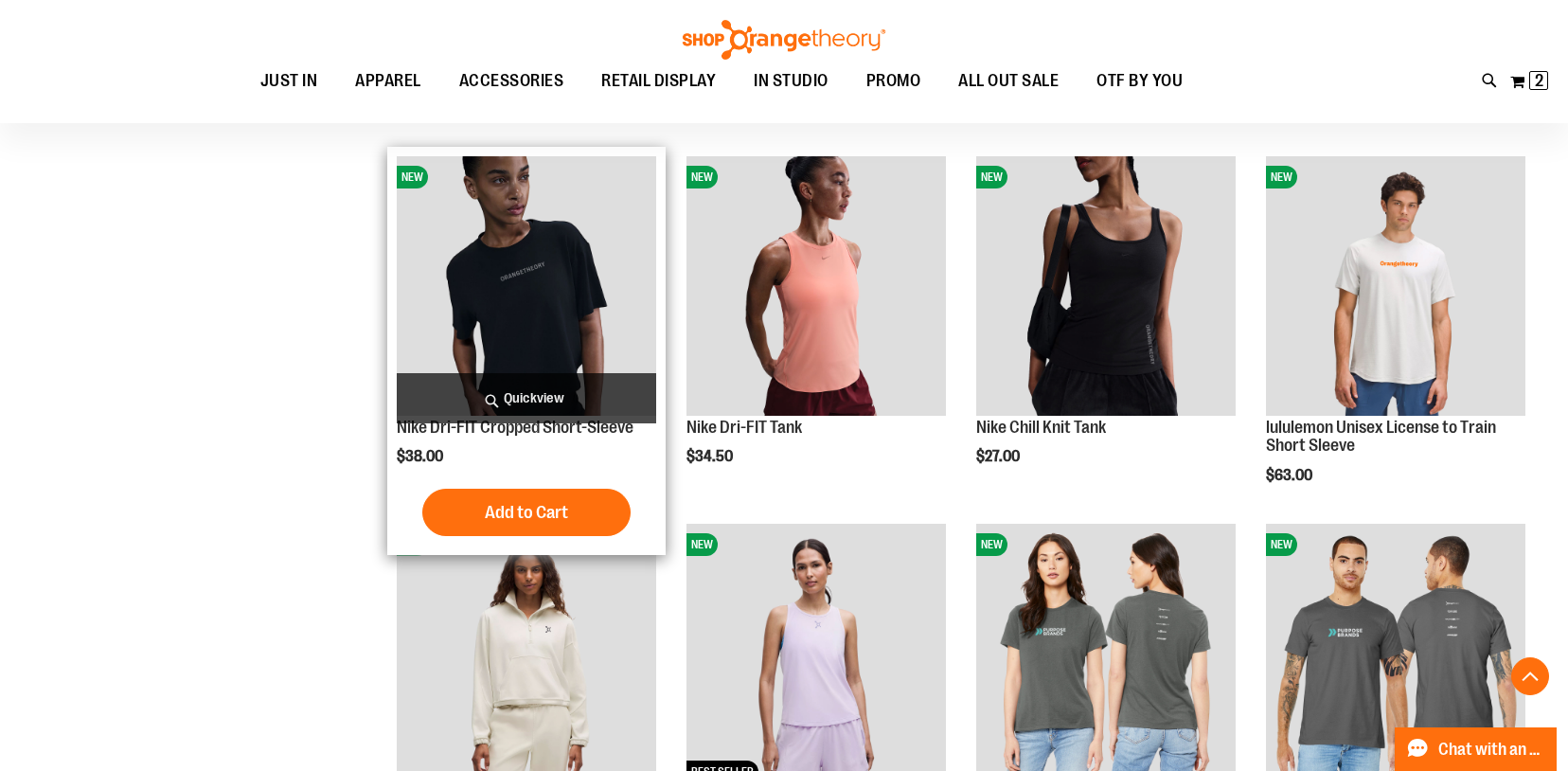
type input "**********"
click at [550, 318] on img "product" at bounding box center [526, 285] width 259 height 259
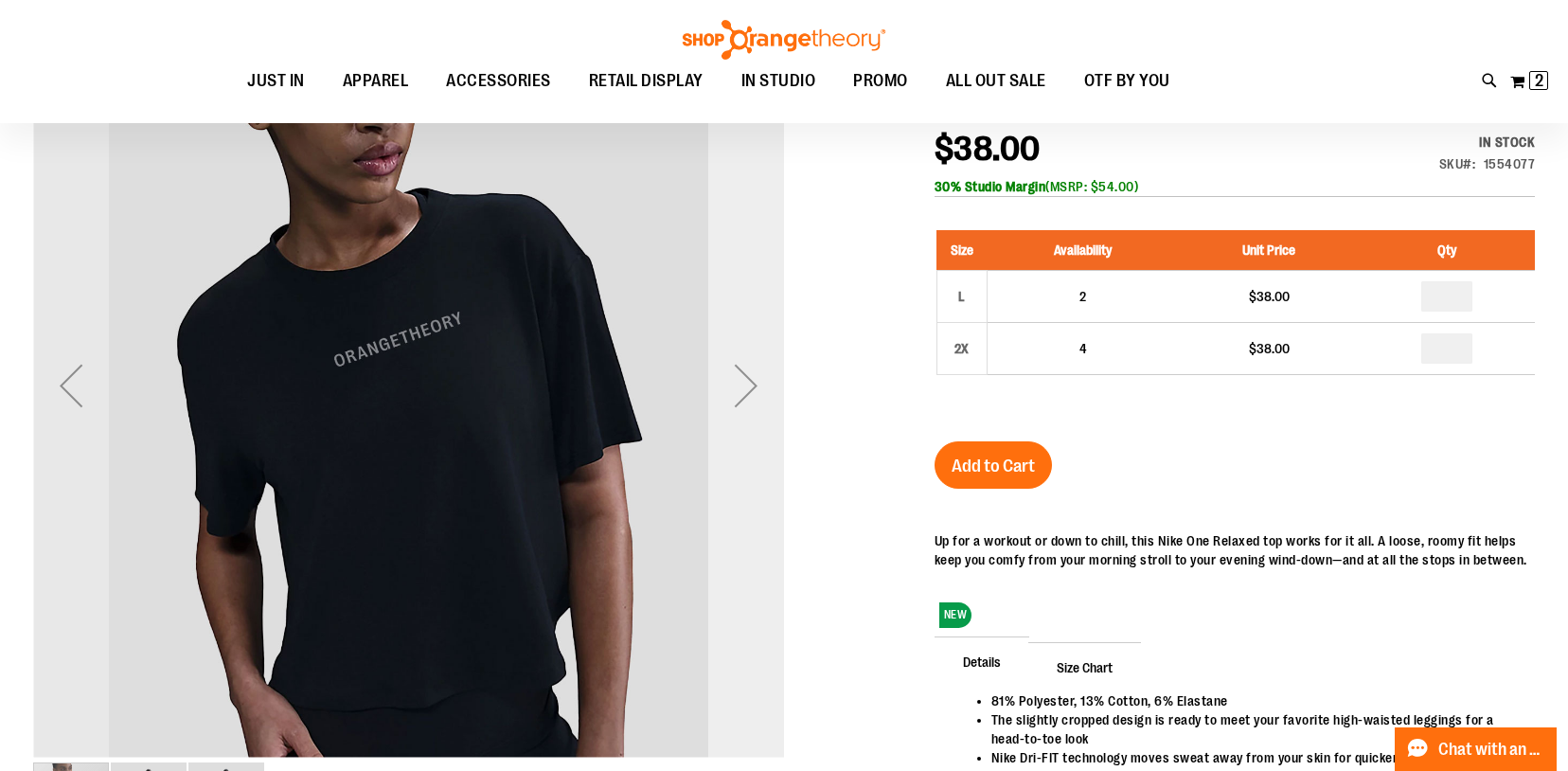
type input "**********"
click at [745, 392] on div "Next" at bounding box center [746, 385] width 76 height 76
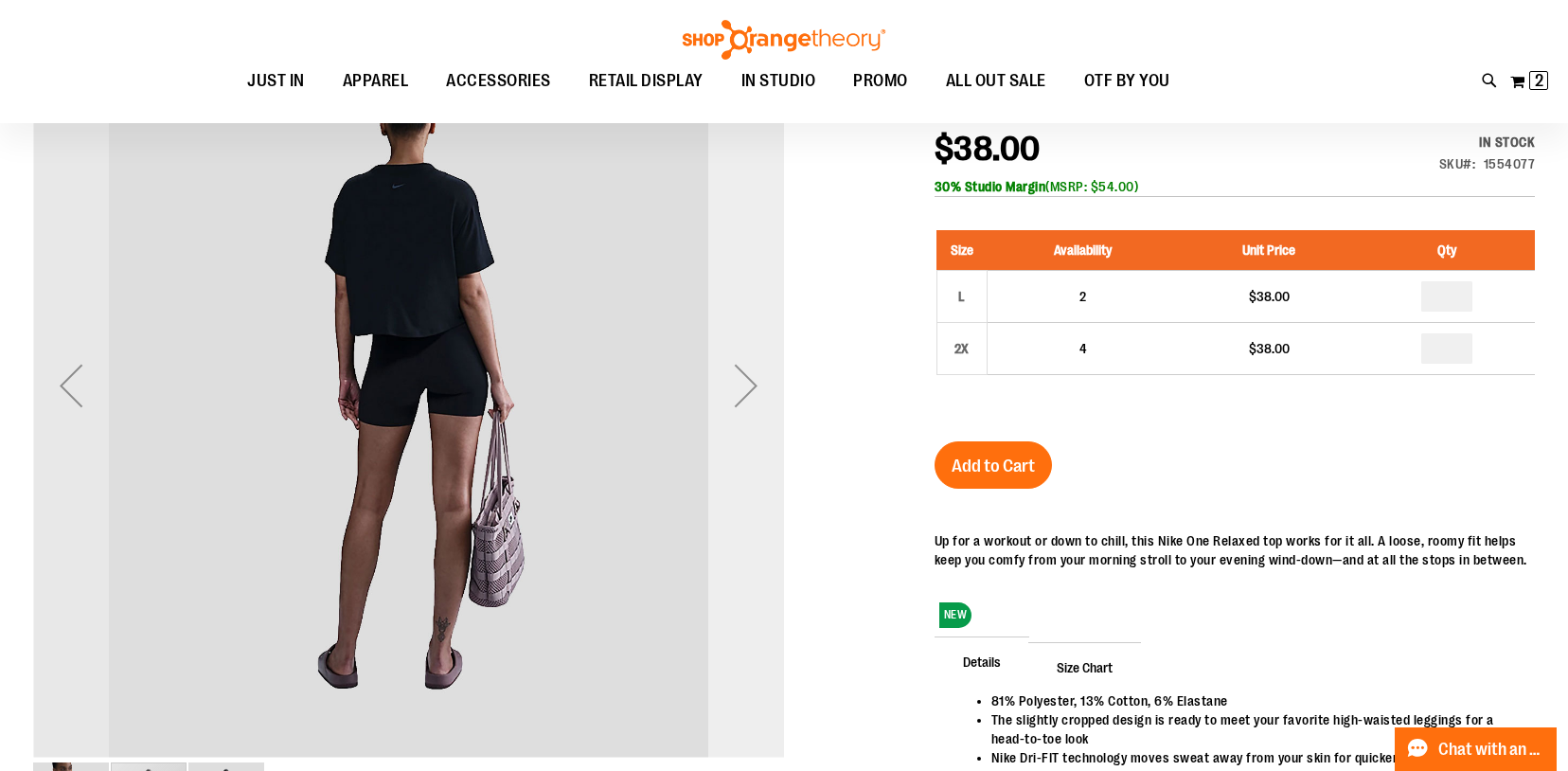
scroll to position [270, 0]
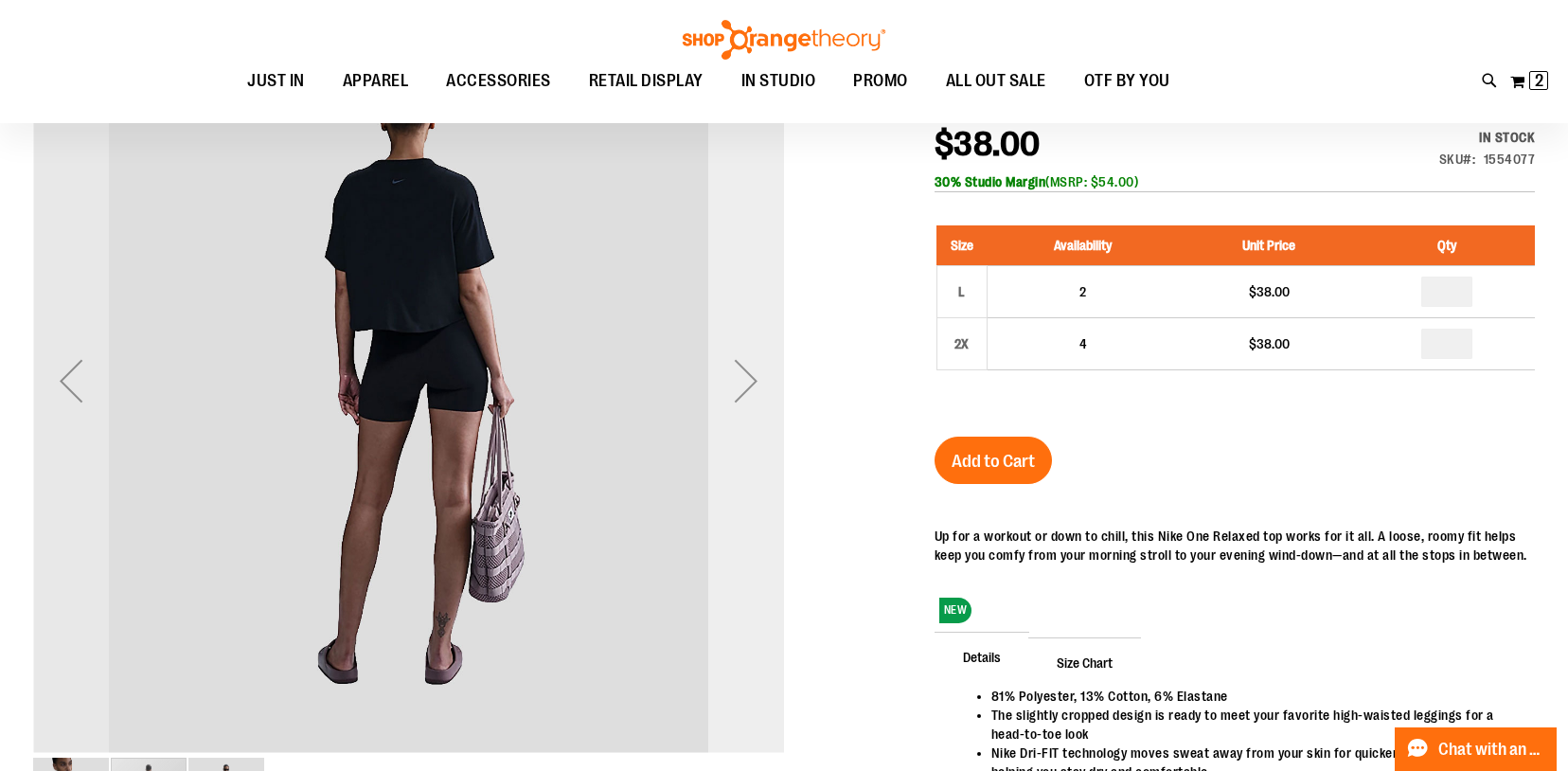
click at [745, 392] on div "Next" at bounding box center [746, 381] width 76 height 76
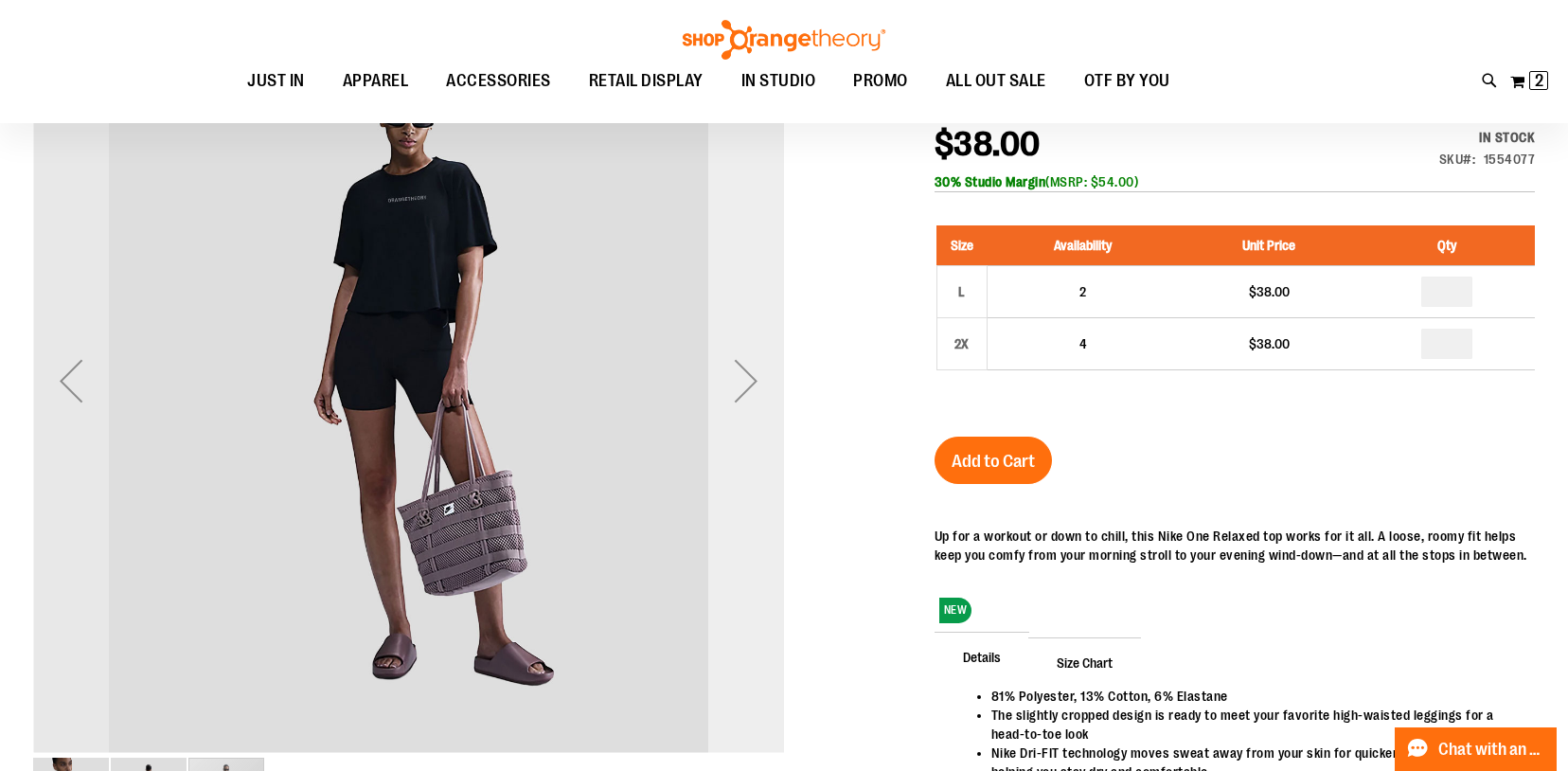
scroll to position [268, 0]
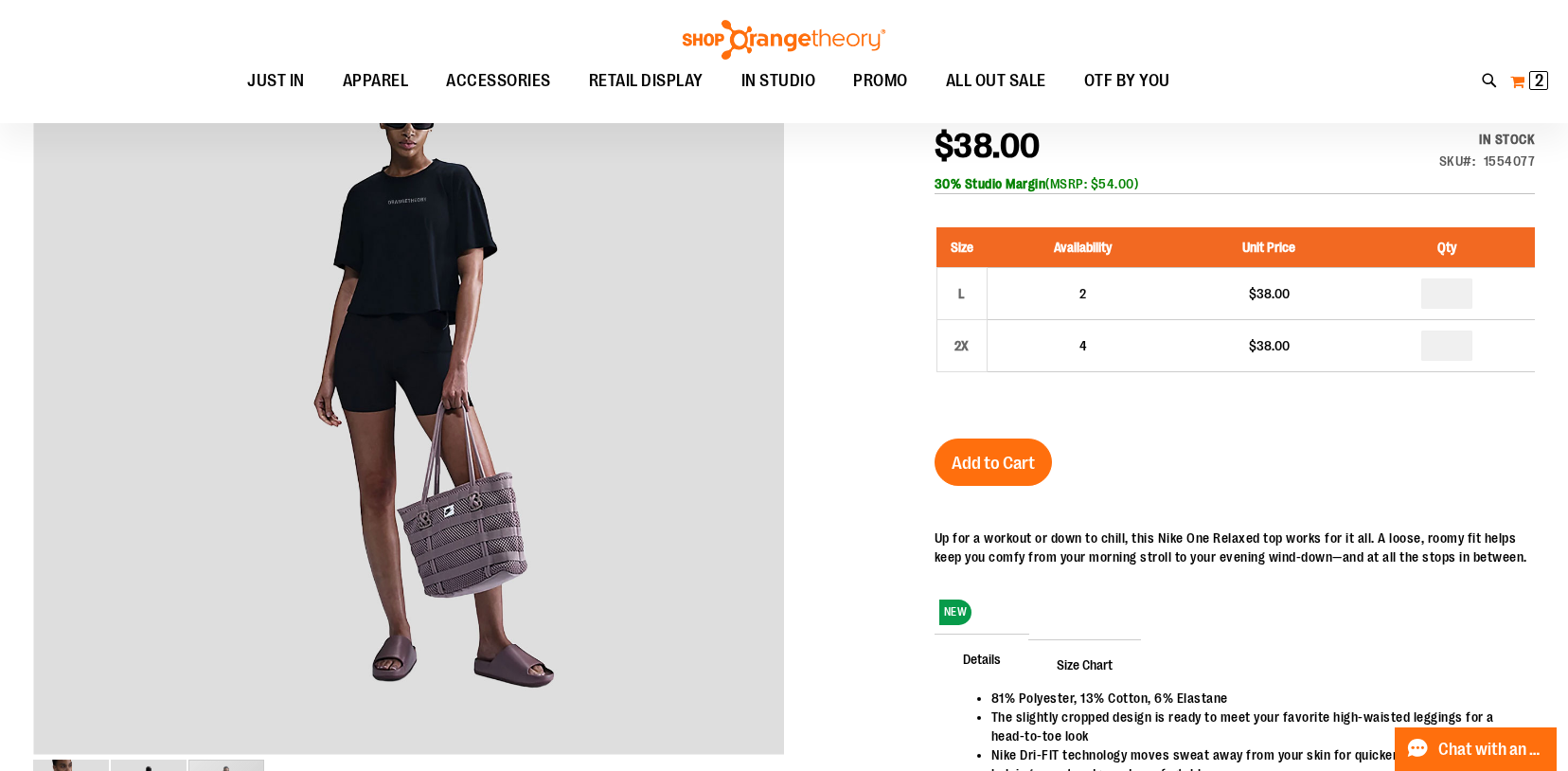
click at [1538, 83] on span "2" at bounding box center [1539, 80] width 9 height 19
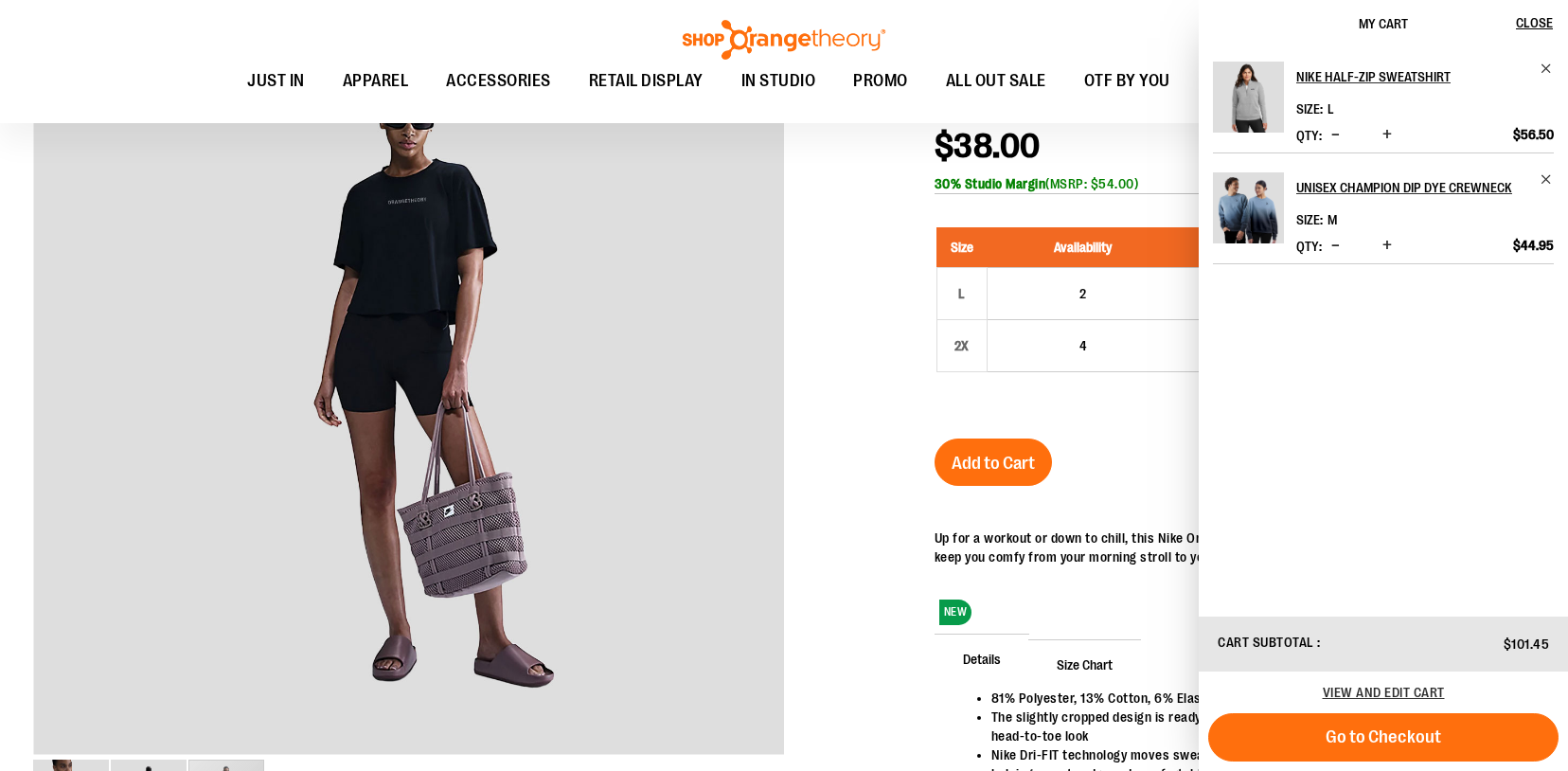
click at [1337, 135] on span "Decrease product quantity" at bounding box center [1335, 134] width 9 height 19
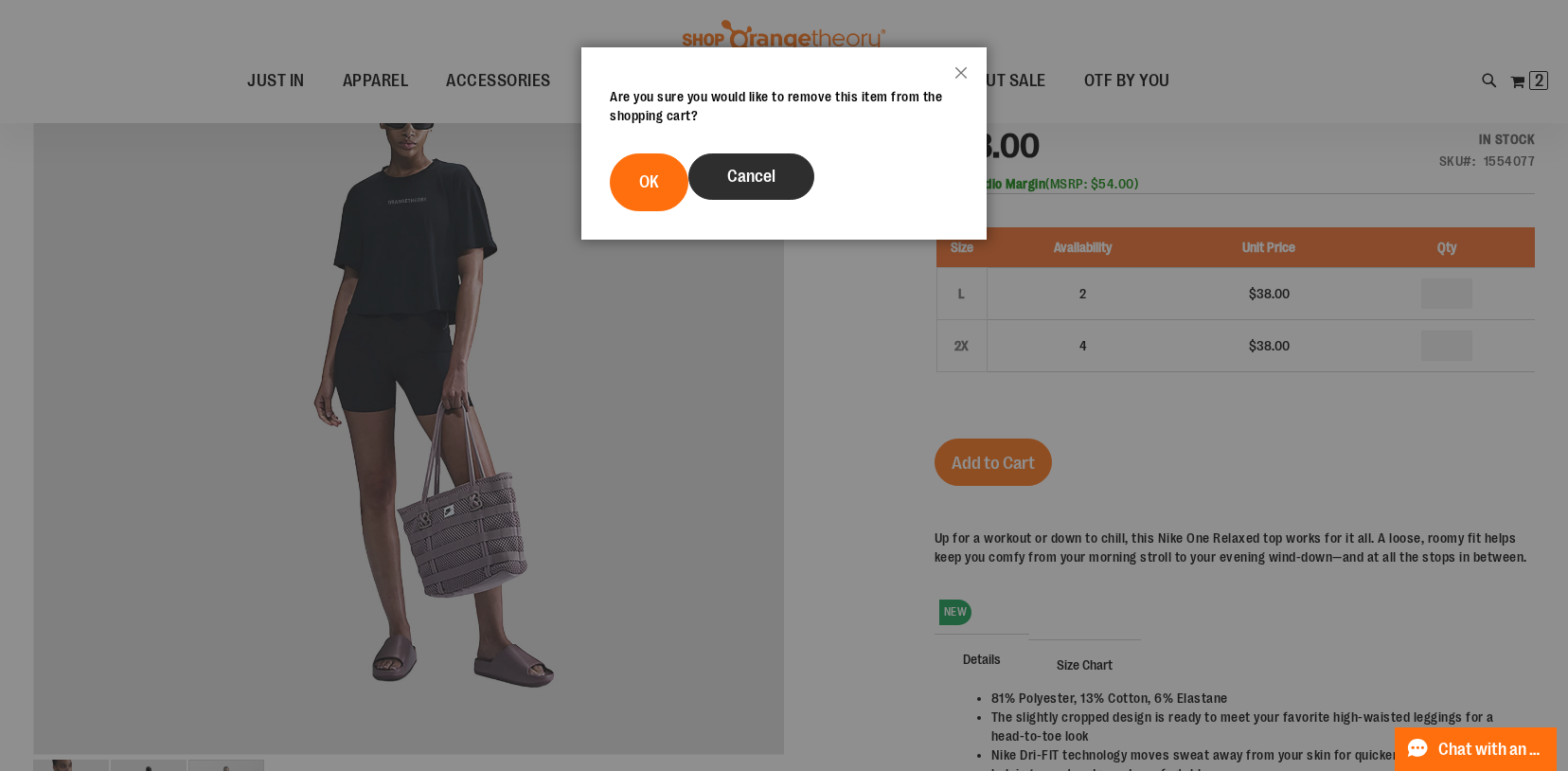
click at [742, 186] on button "Cancel" at bounding box center [751, 176] width 126 height 46
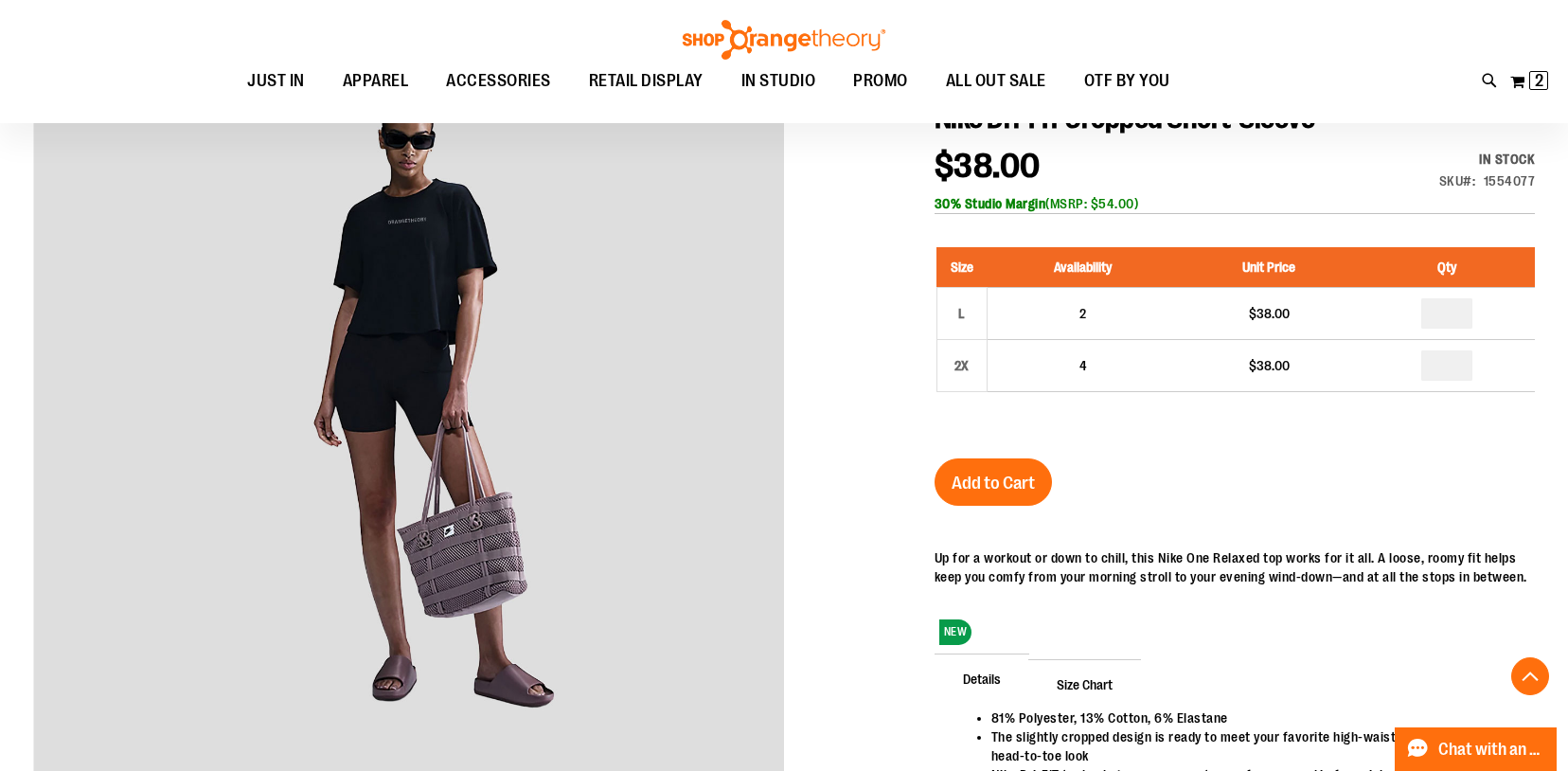
scroll to position [439, 0]
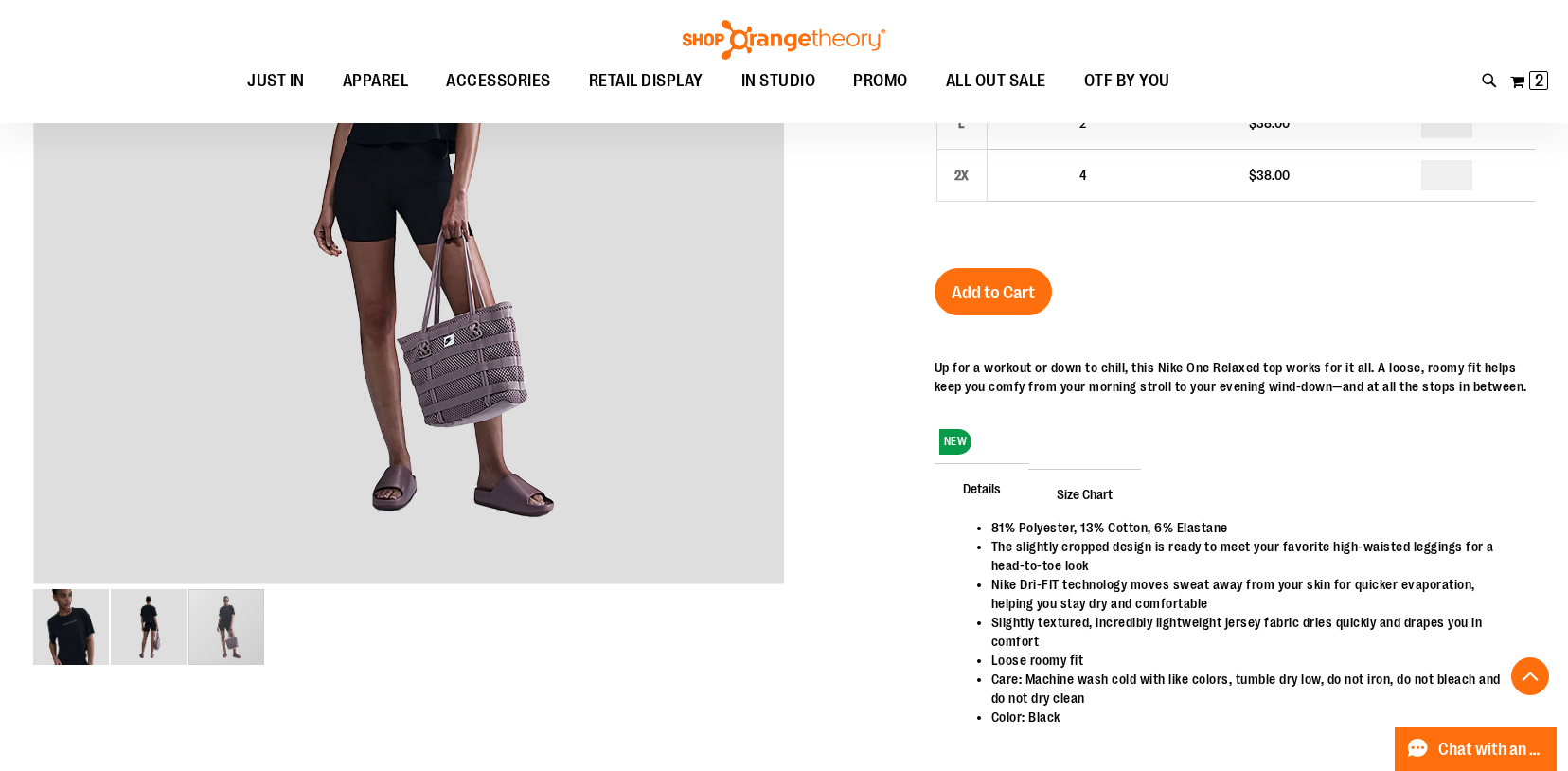
click at [1551, 81] on div "Toggle Nav Search Popular Suggestions Advanced Search" at bounding box center [784, 61] width 1568 height 123
click at [1536, 80] on span "2" at bounding box center [1539, 80] width 9 height 19
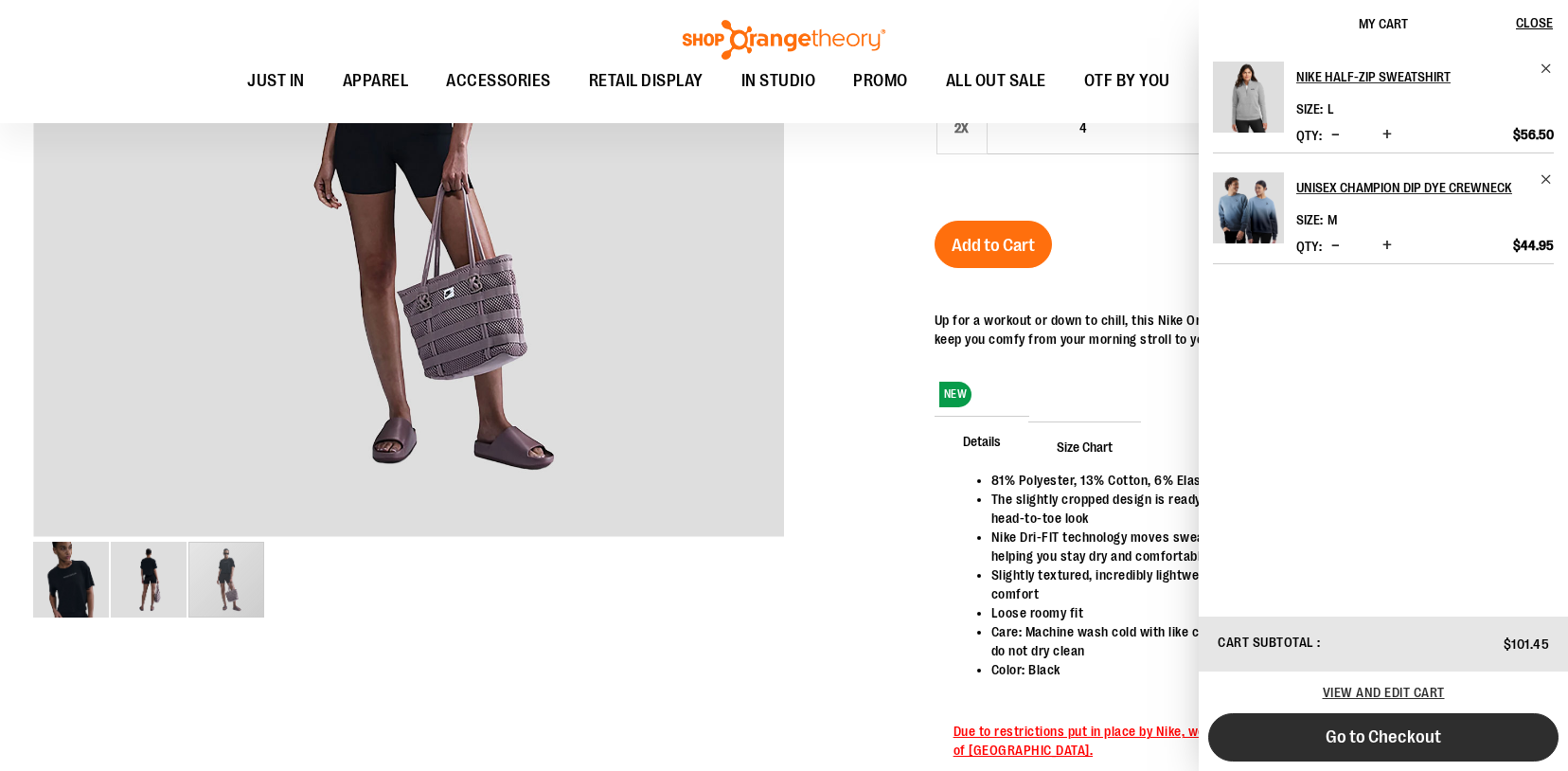
click at [1426, 739] on span "Go to Checkout" at bounding box center [1384, 736] width 115 height 21
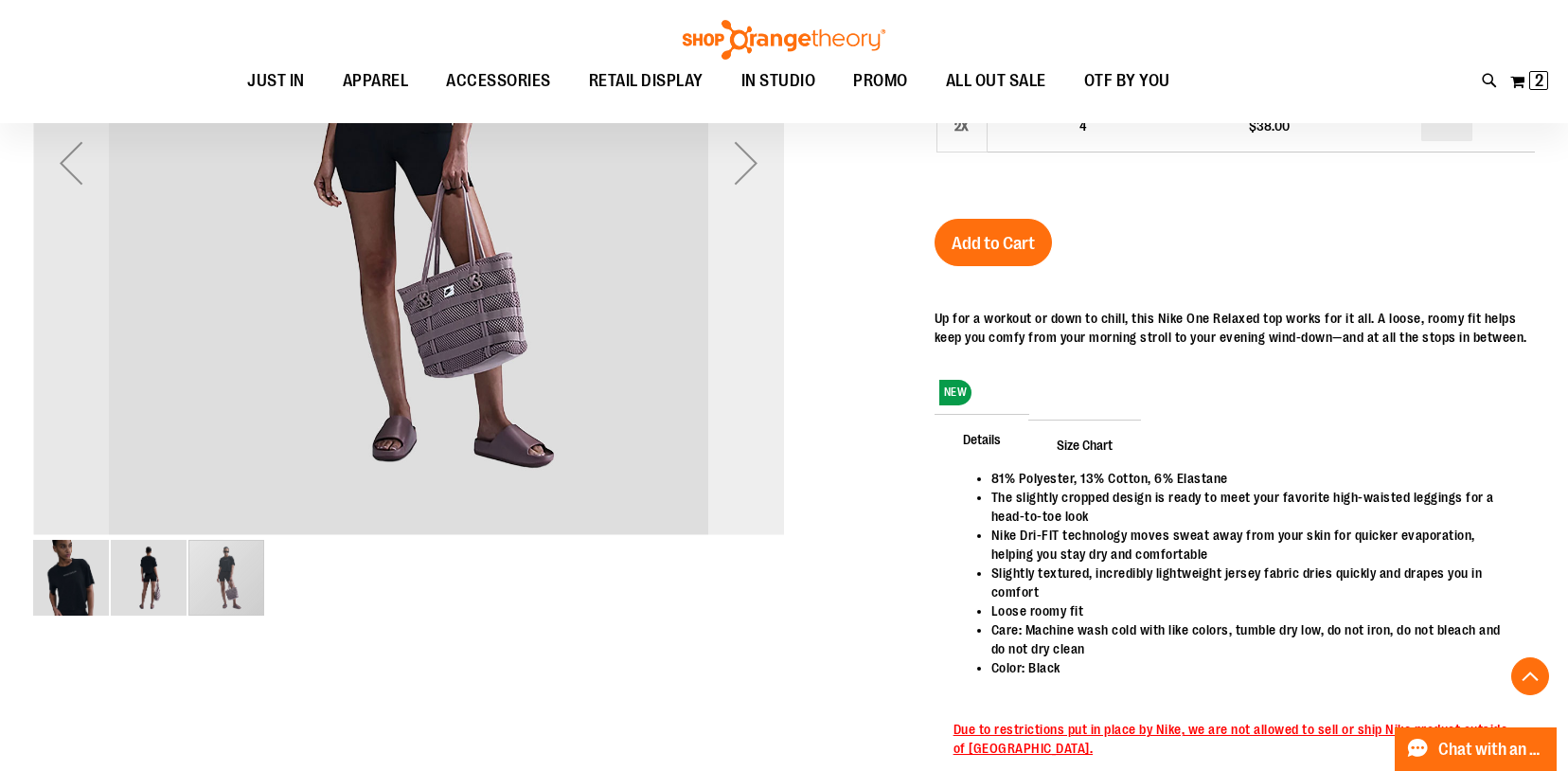
scroll to position [486, 0]
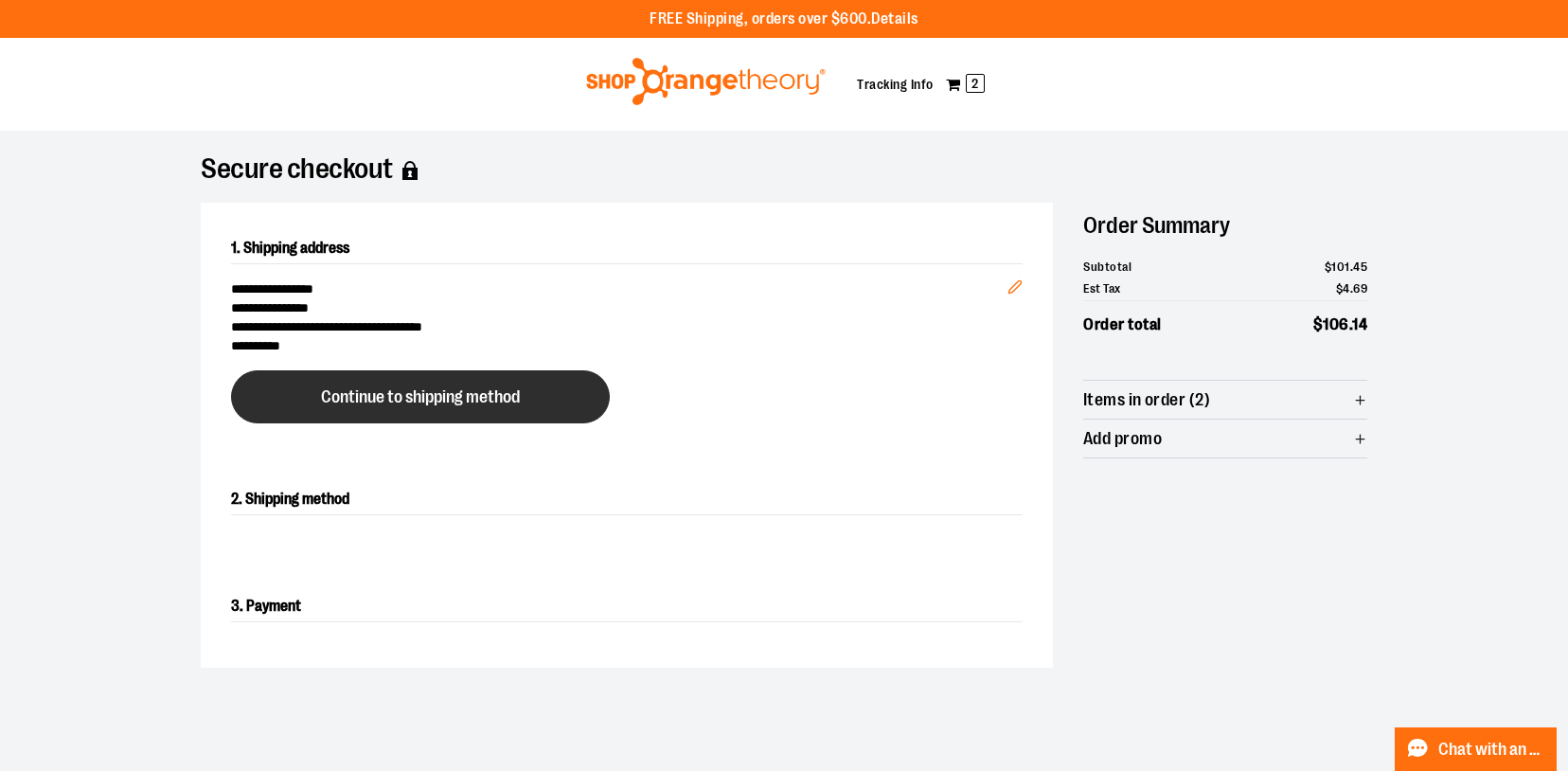
click at [467, 398] on span "Continue to shipping method" at bounding box center [421, 397] width 199 height 18
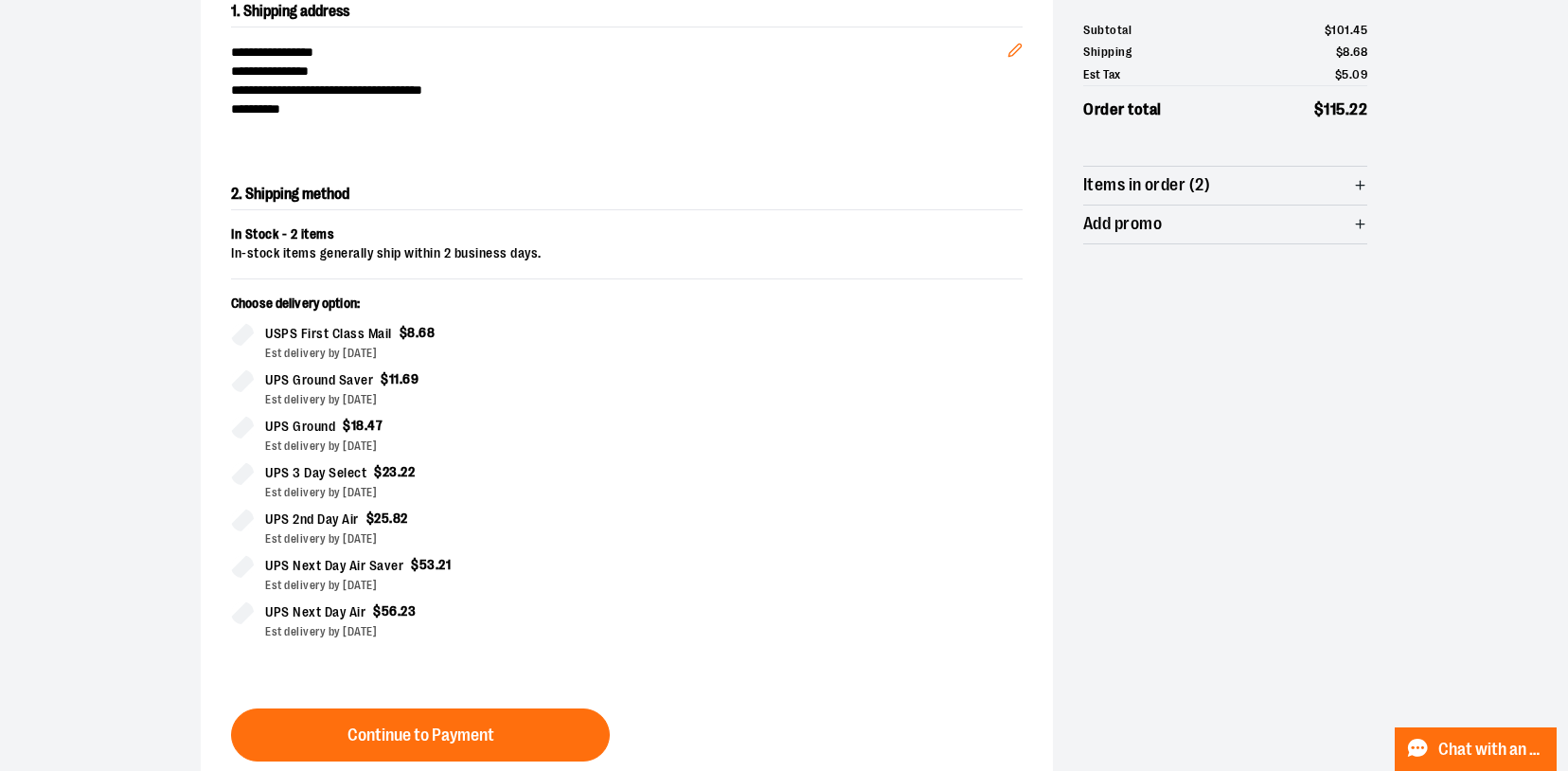
scroll to position [304, 0]
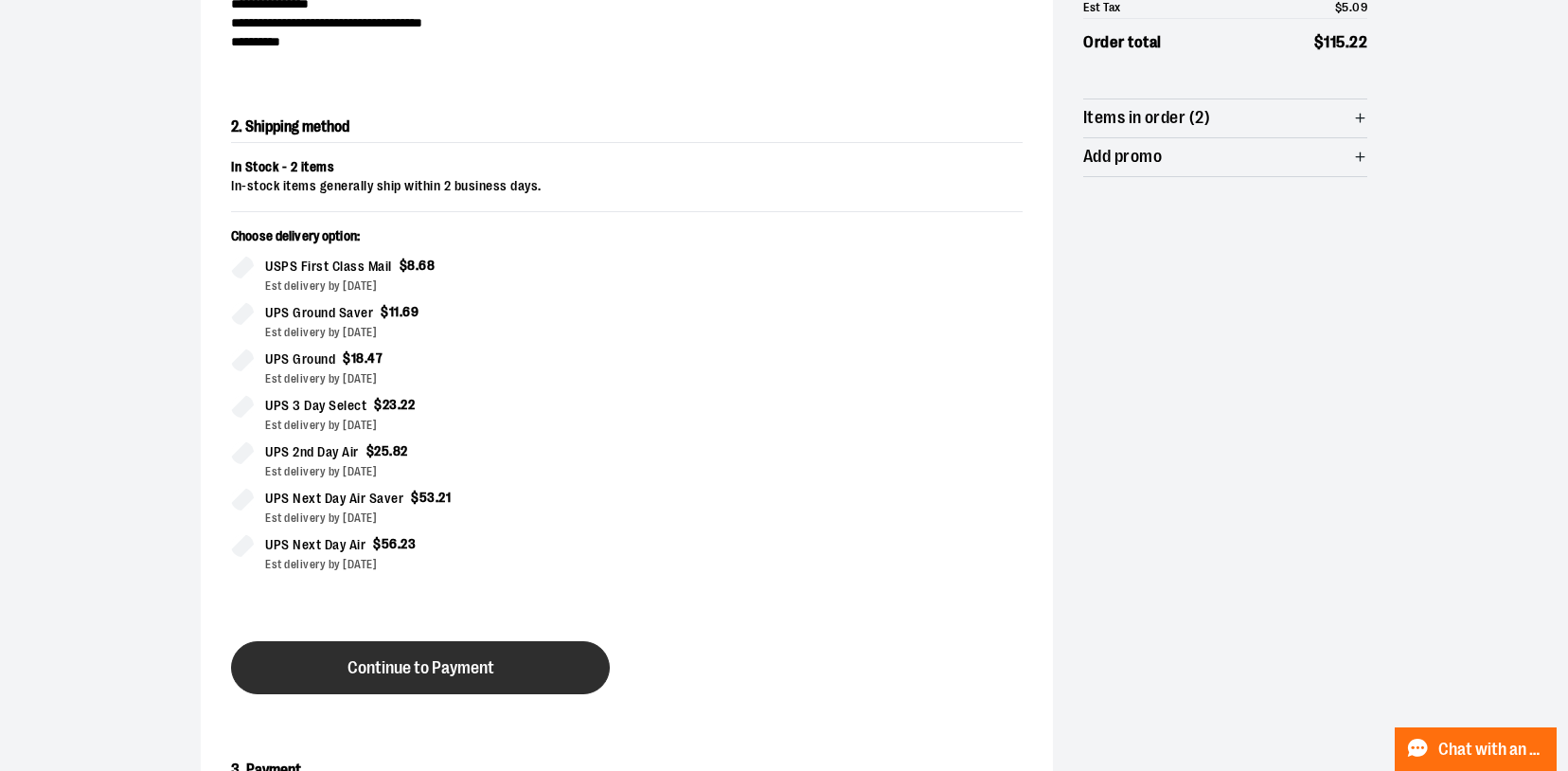
click at [455, 674] on span "Continue to Payment" at bounding box center [420, 667] width 147 height 18
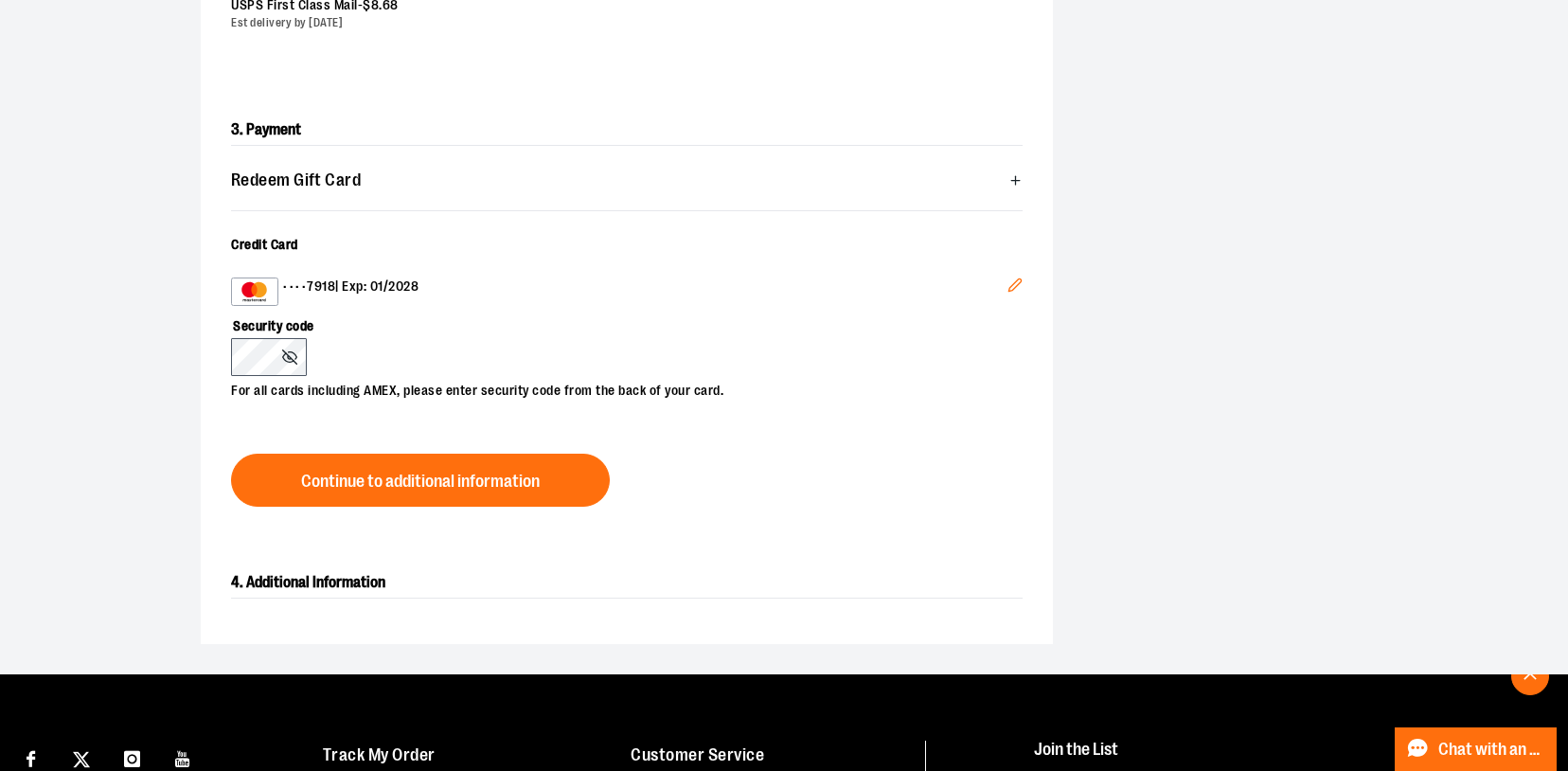
scroll to position [512, 0]
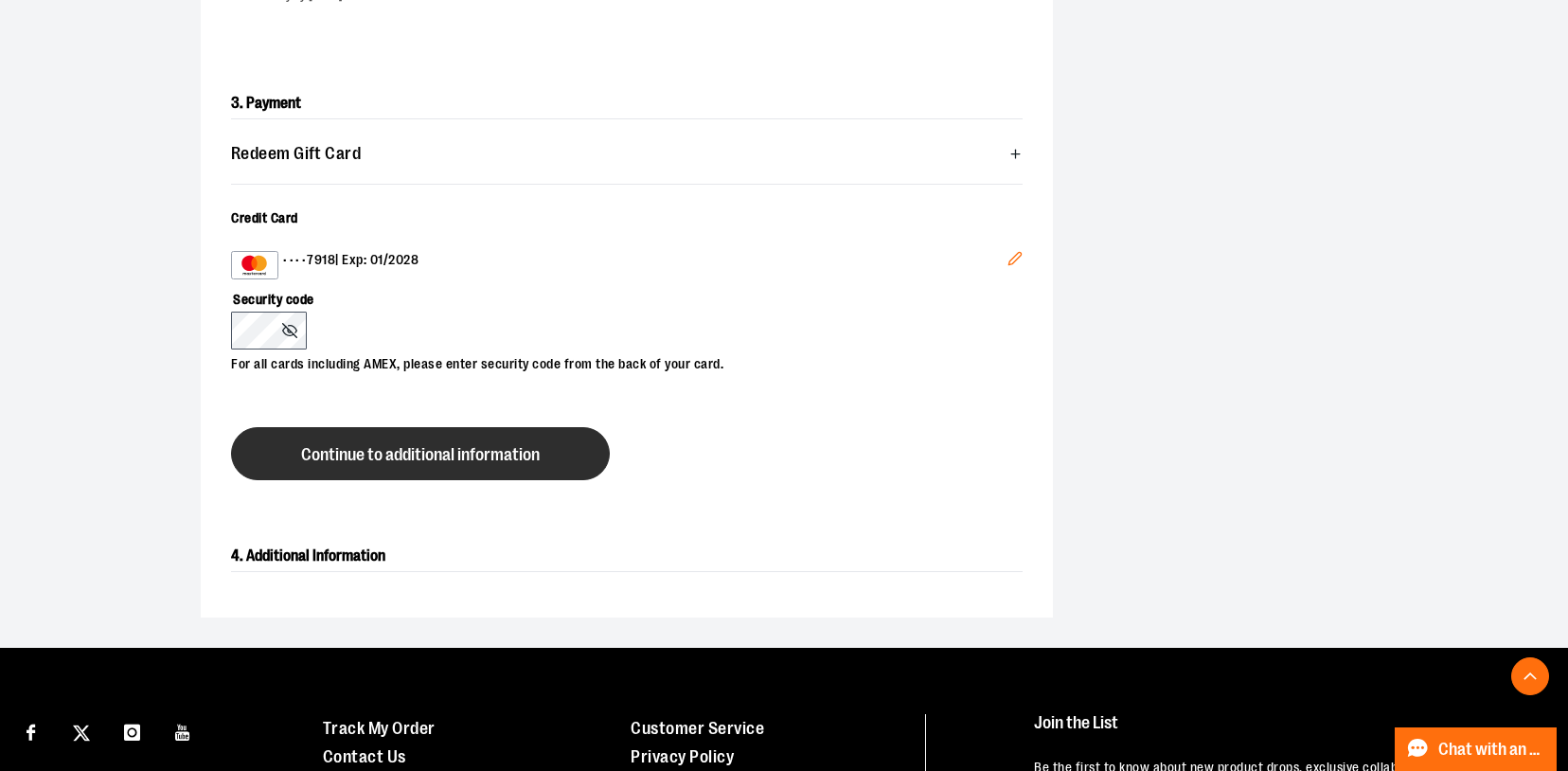
click at [444, 467] on button "Continue to additional information" at bounding box center [420, 454] width 379 height 53
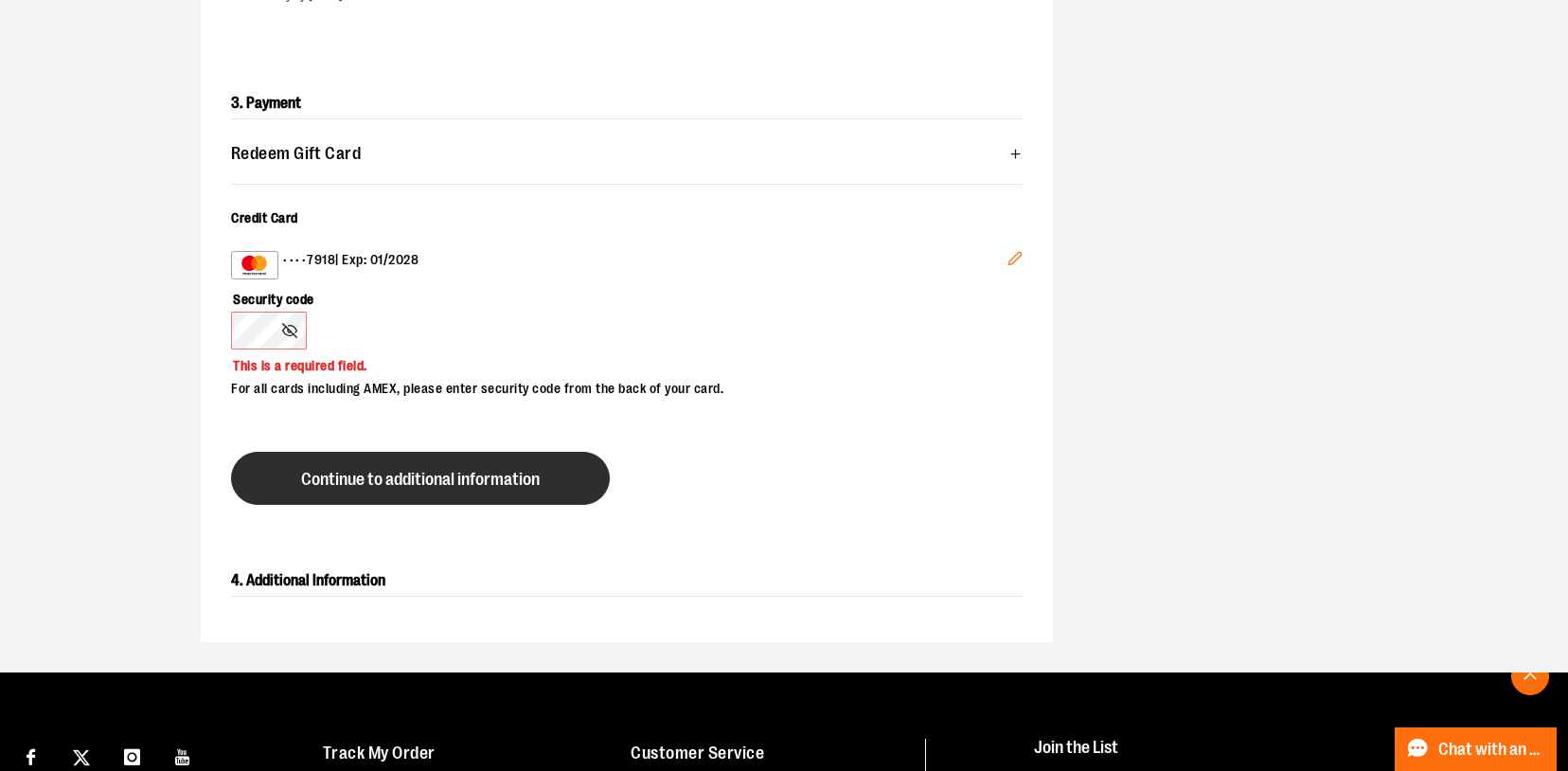
click at [460, 493] on button "Continue to additional information" at bounding box center [420, 478] width 379 height 53
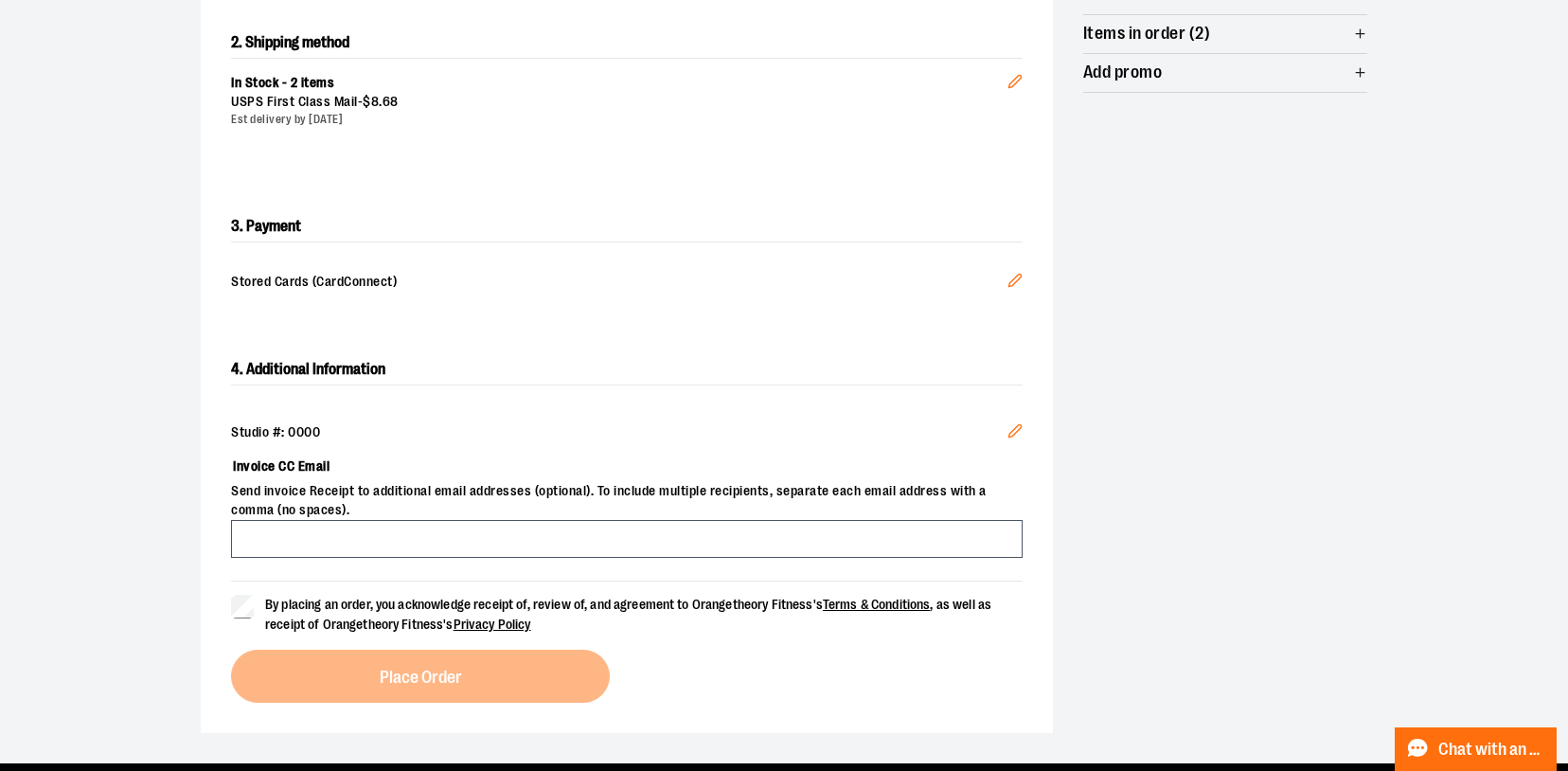
scroll to position [412, 0]
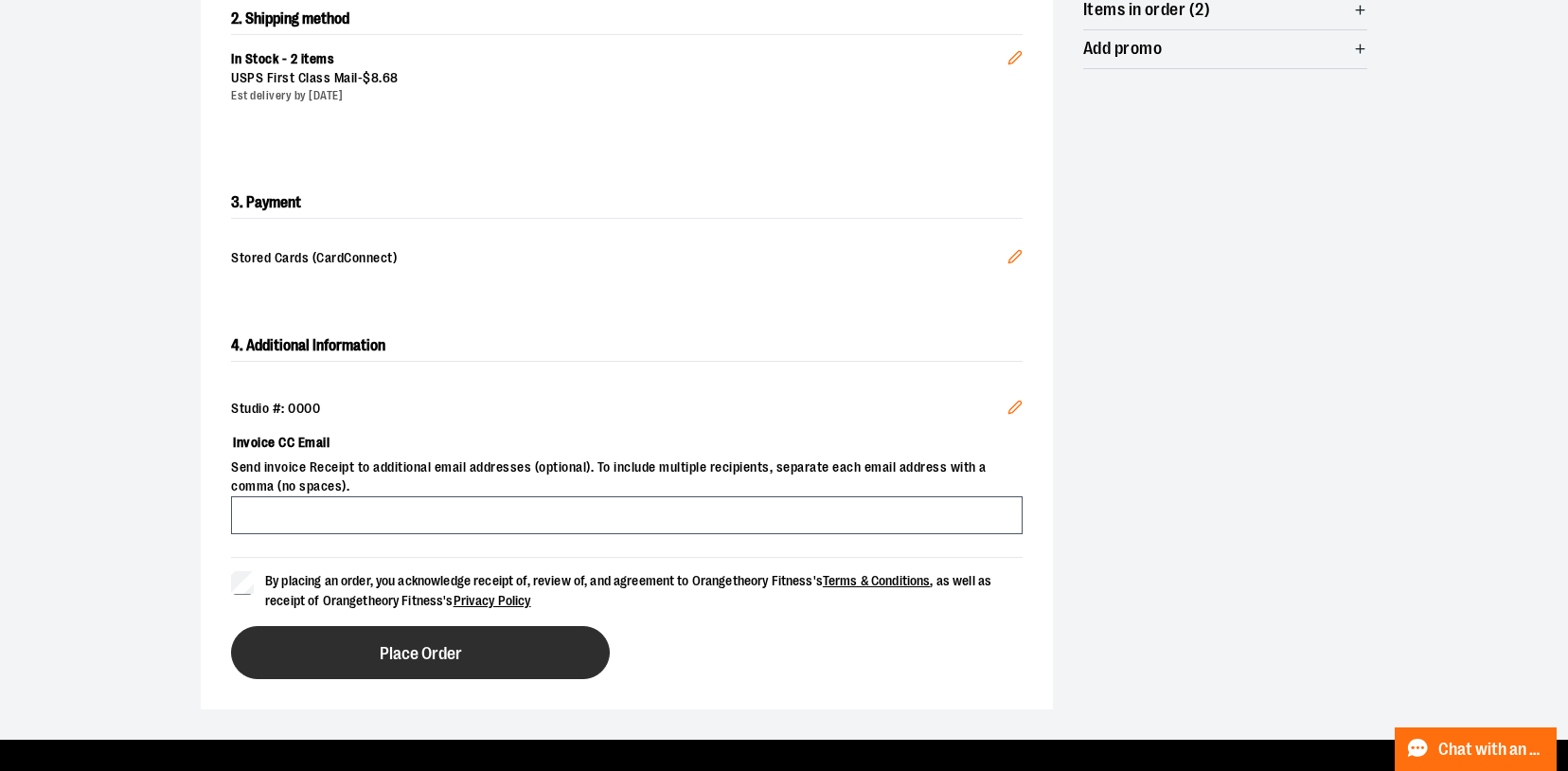
click at [431, 655] on span "Place Order" at bounding box center [421, 654] width 83 height 18
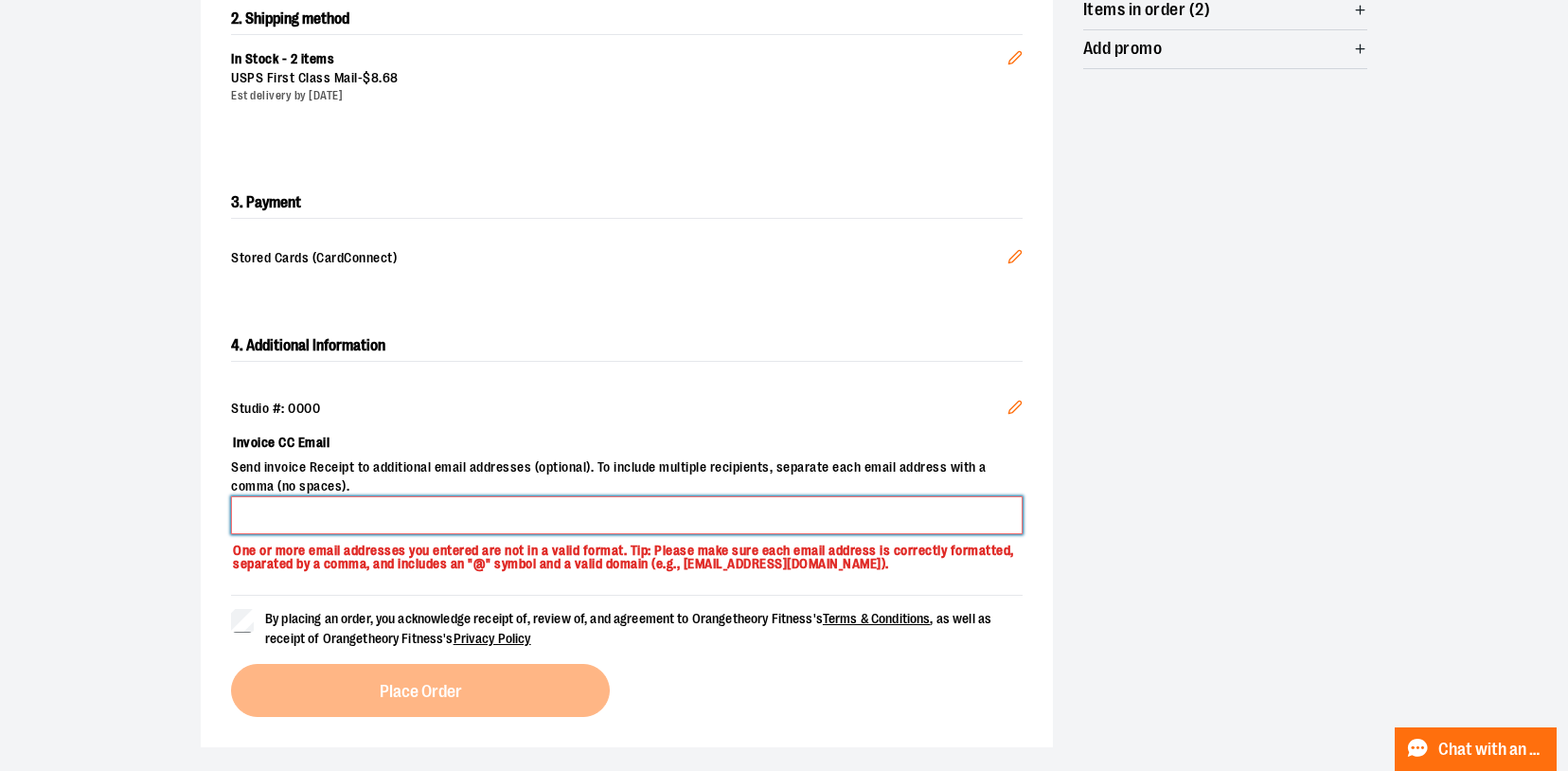
click at [430, 520] on input "Invoice CC Email" at bounding box center [626, 515] width 792 height 37
type input "**********"
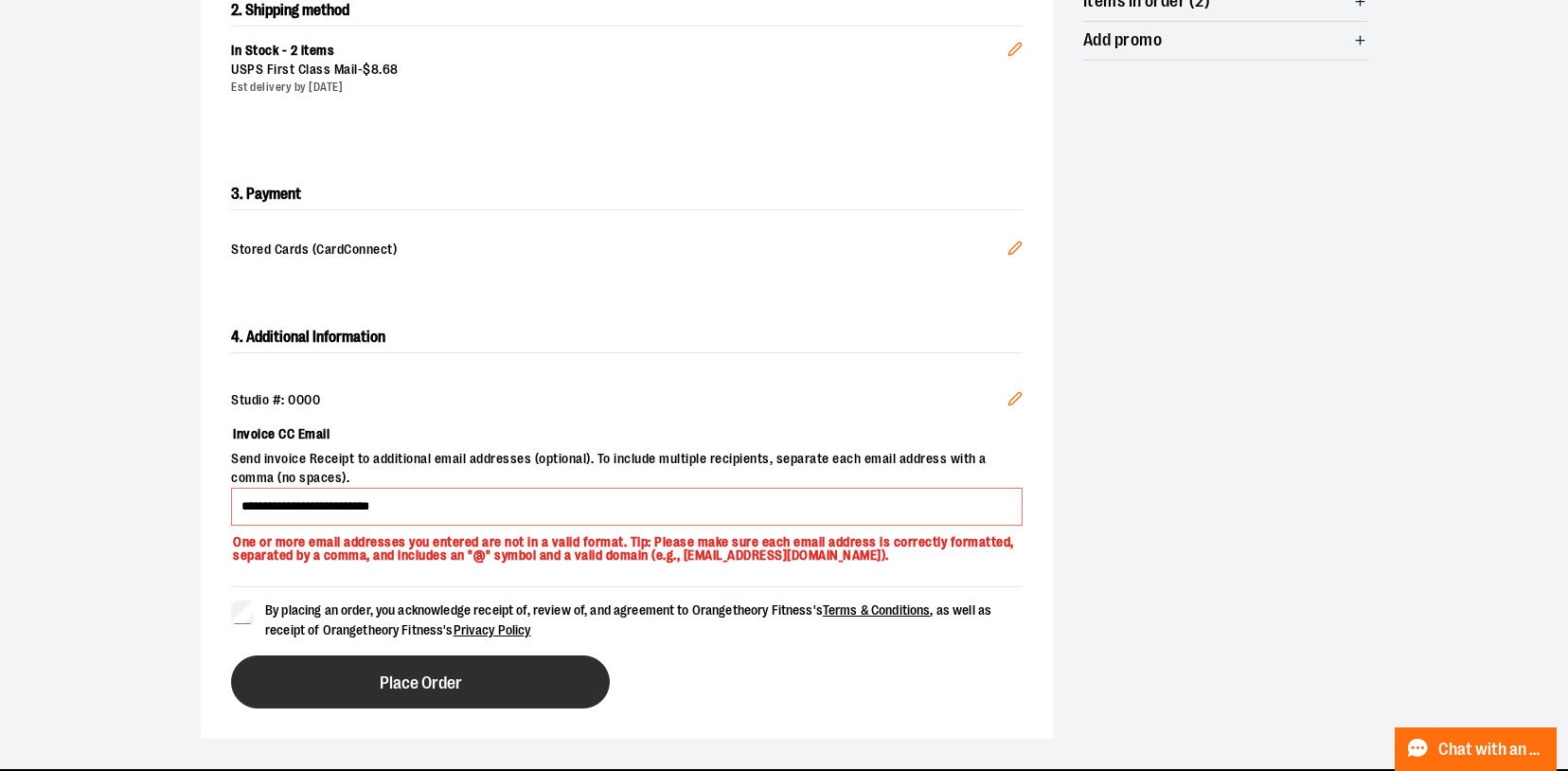
click at [438, 692] on span "Place Order" at bounding box center [421, 683] width 83 height 18
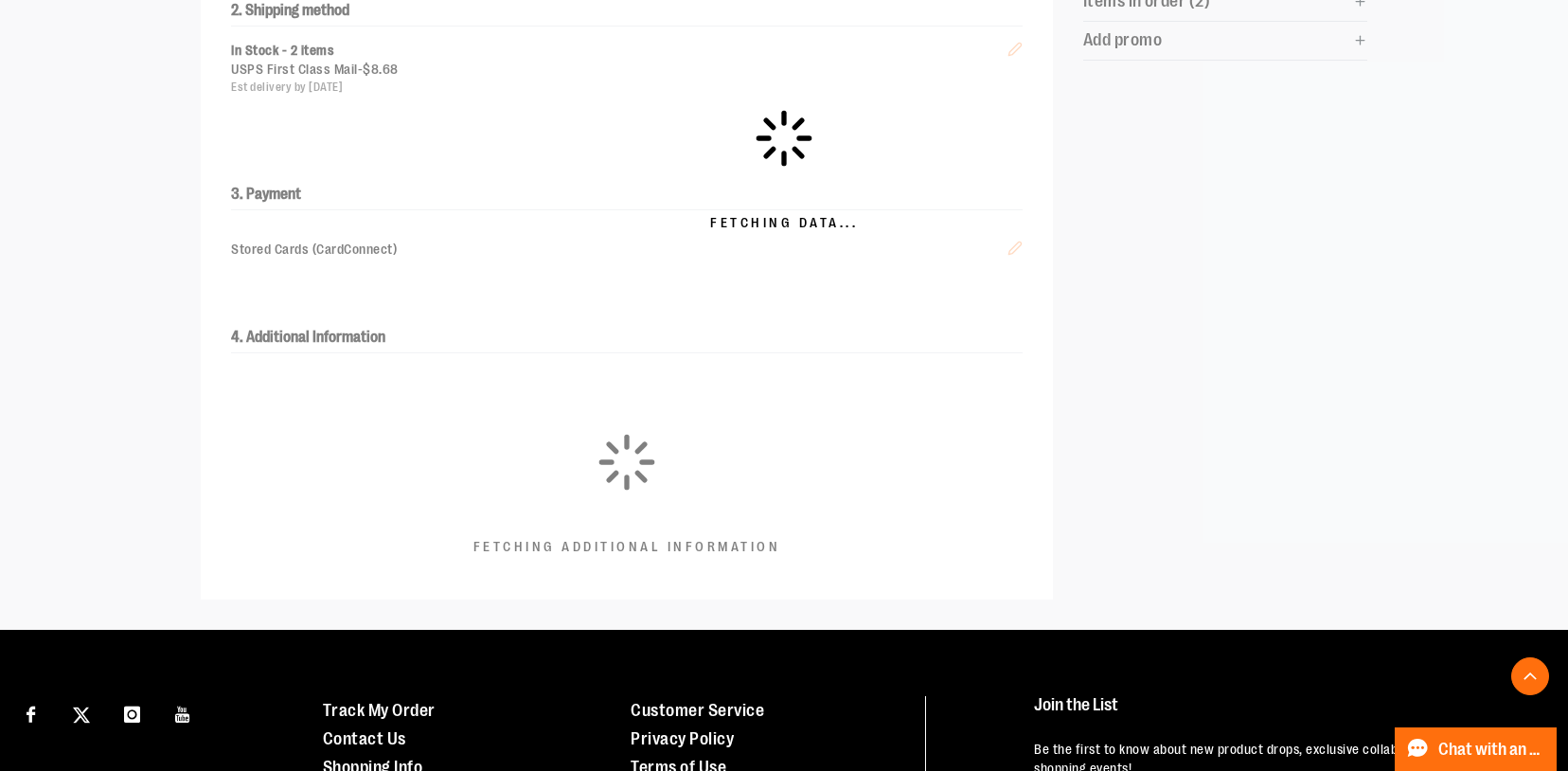
scroll to position [0, 0]
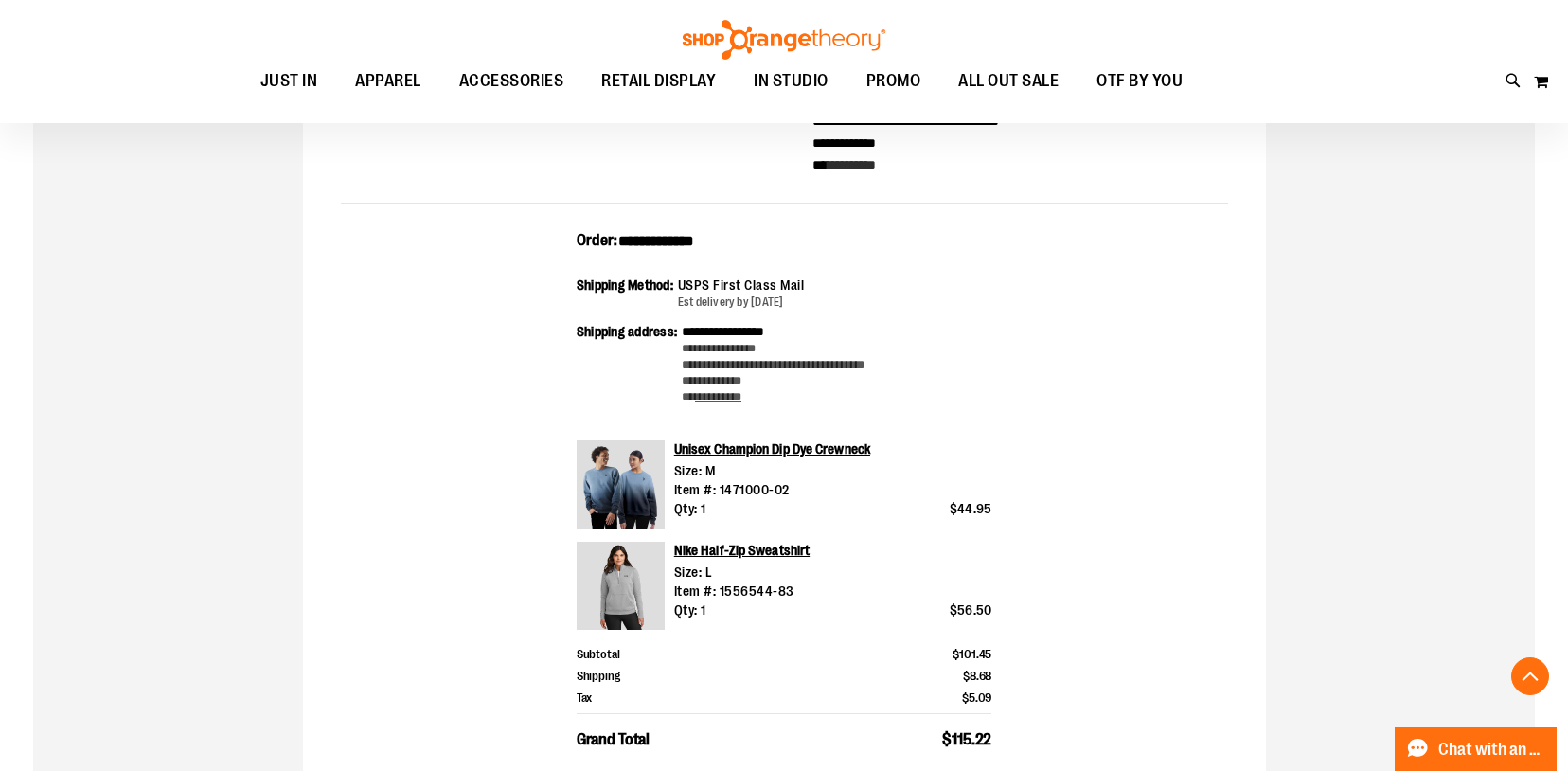
scroll to position [627, 0]
